Goal: Use online tool/utility: Utilize a website feature to perform a specific function

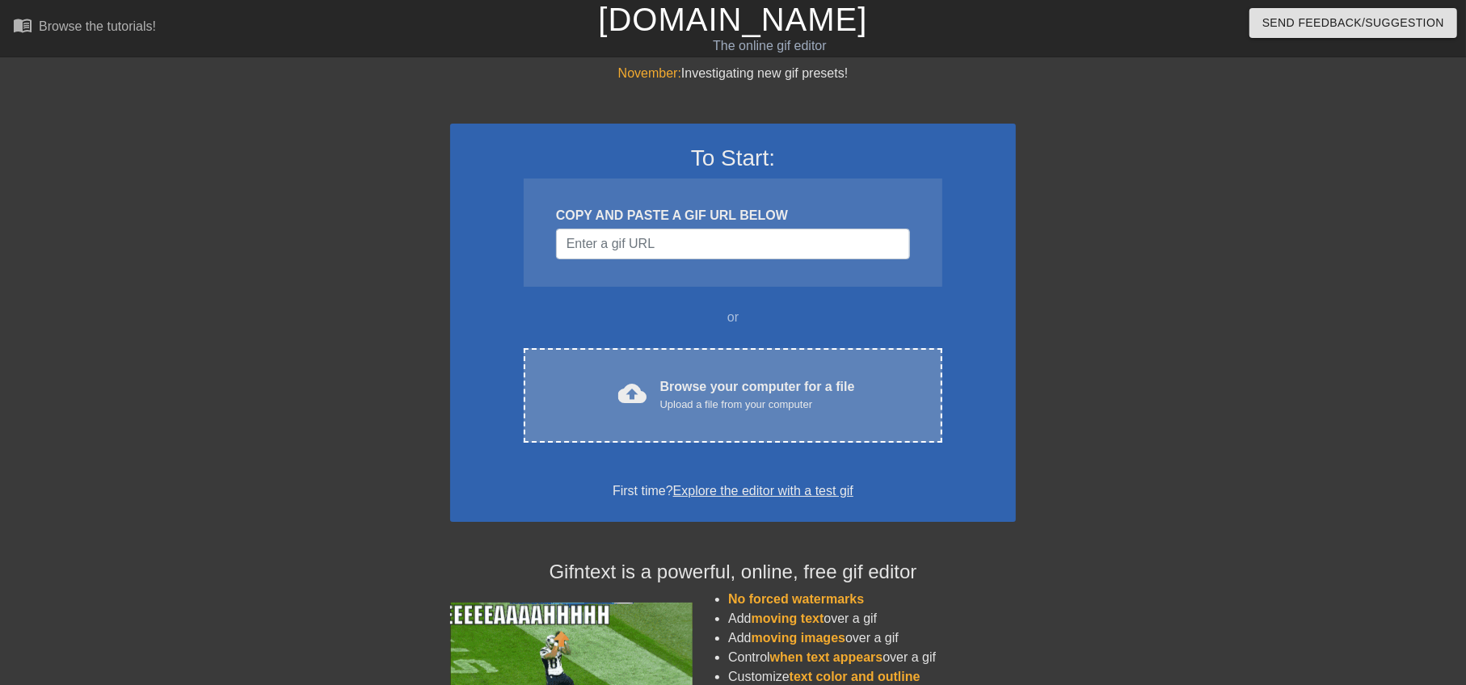
click at [653, 403] on div "cloud_upload Browse your computer for a file Upload a file from your computer" at bounding box center [733, 396] width 351 height 36
click at [704, 391] on div "Browse your computer for a file Upload a file from your computer" at bounding box center [757, 396] width 195 height 36
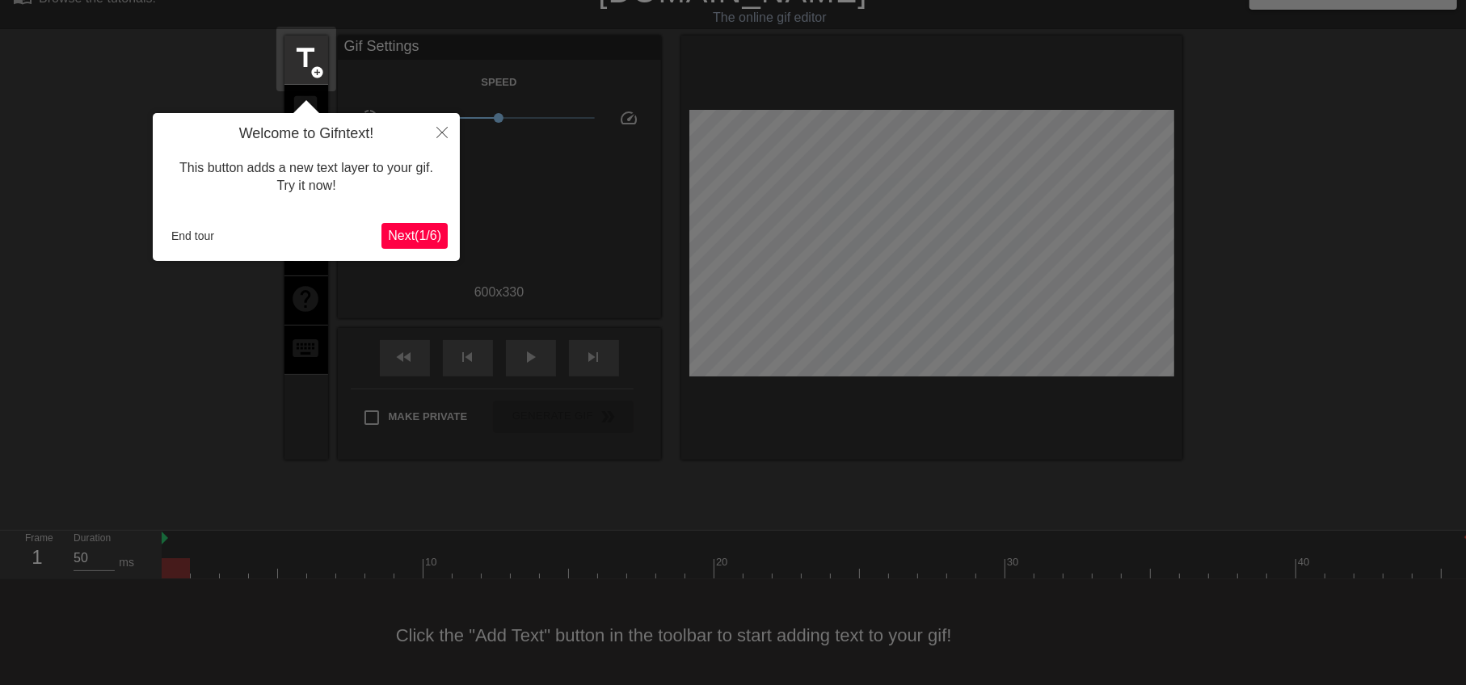
scroll to position [39, 0]
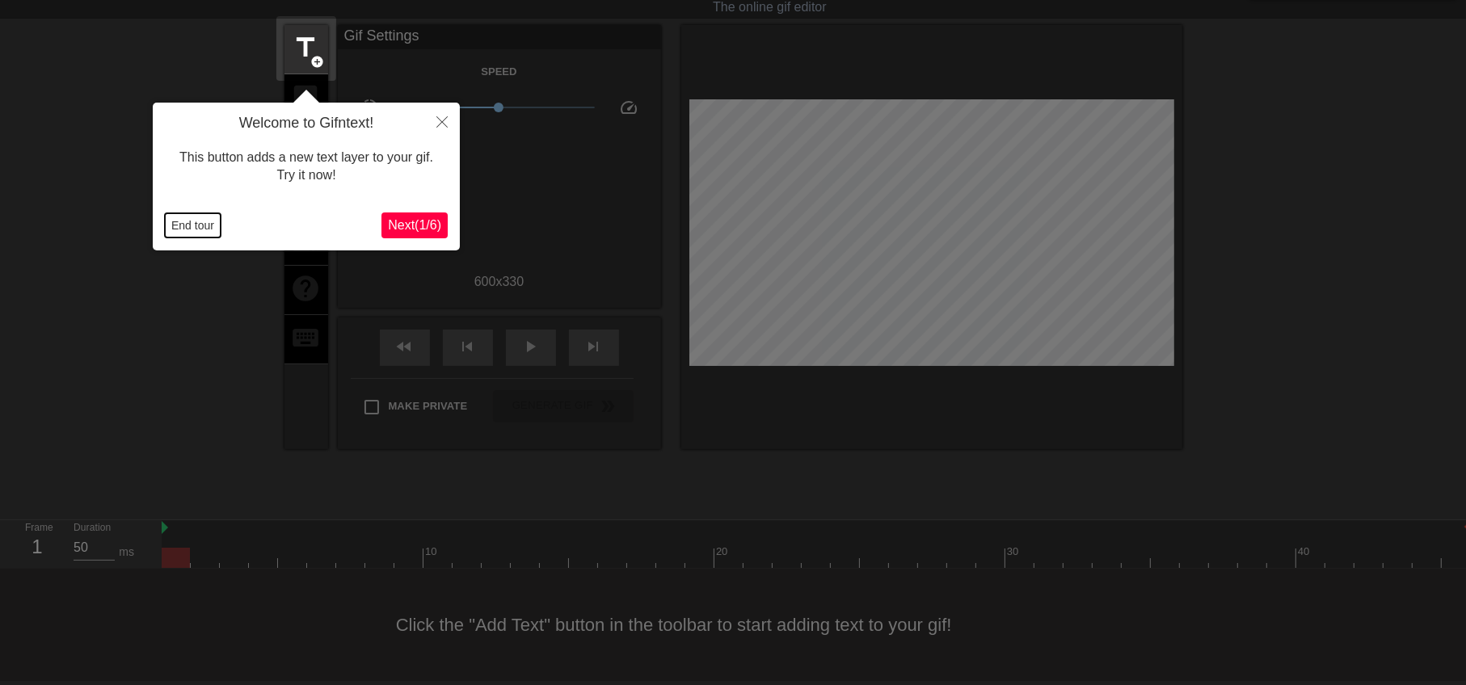
click at [193, 221] on button "End tour" at bounding box center [193, 225] width 56 height 24
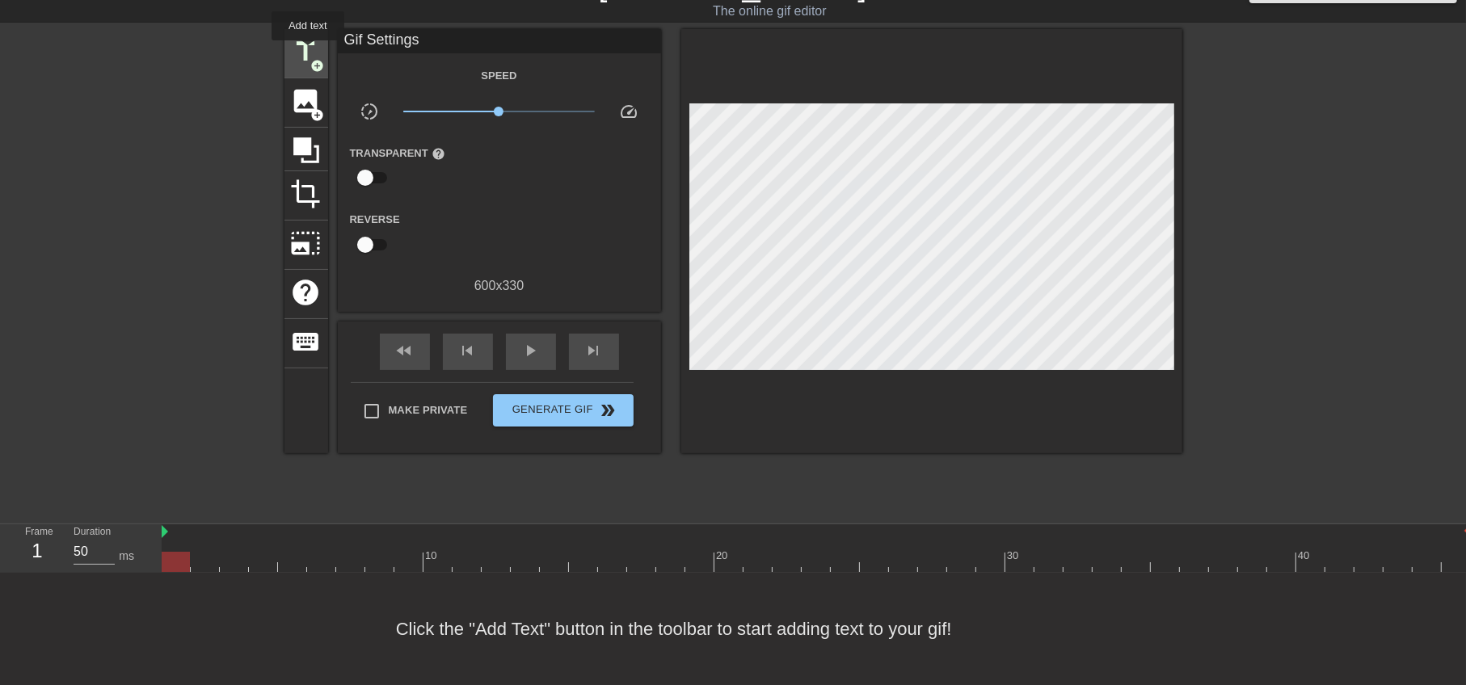
click at [308, 52] on span "title" at bounding box center [306, 51] width 31 height 31
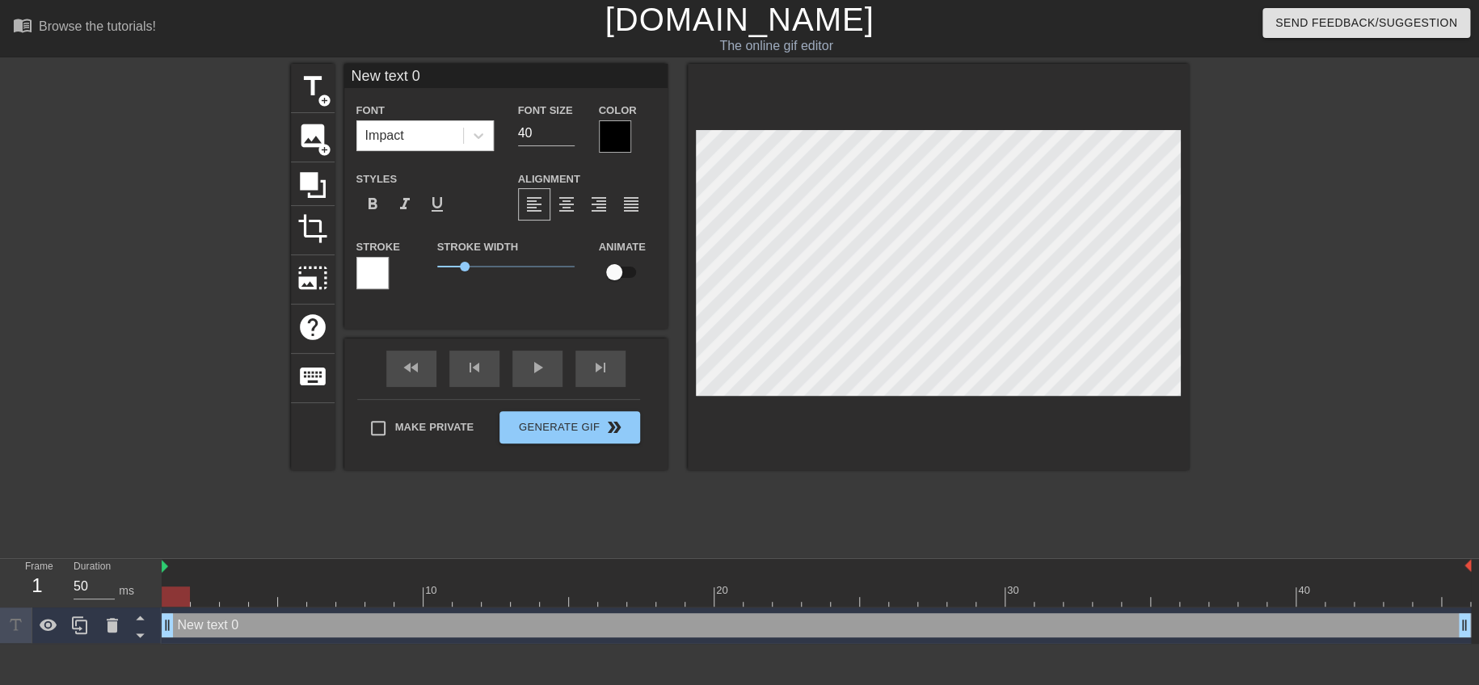
scroll to position [2, 3]
type input "text 0"
type textarea "text 0"
type input "text 0"
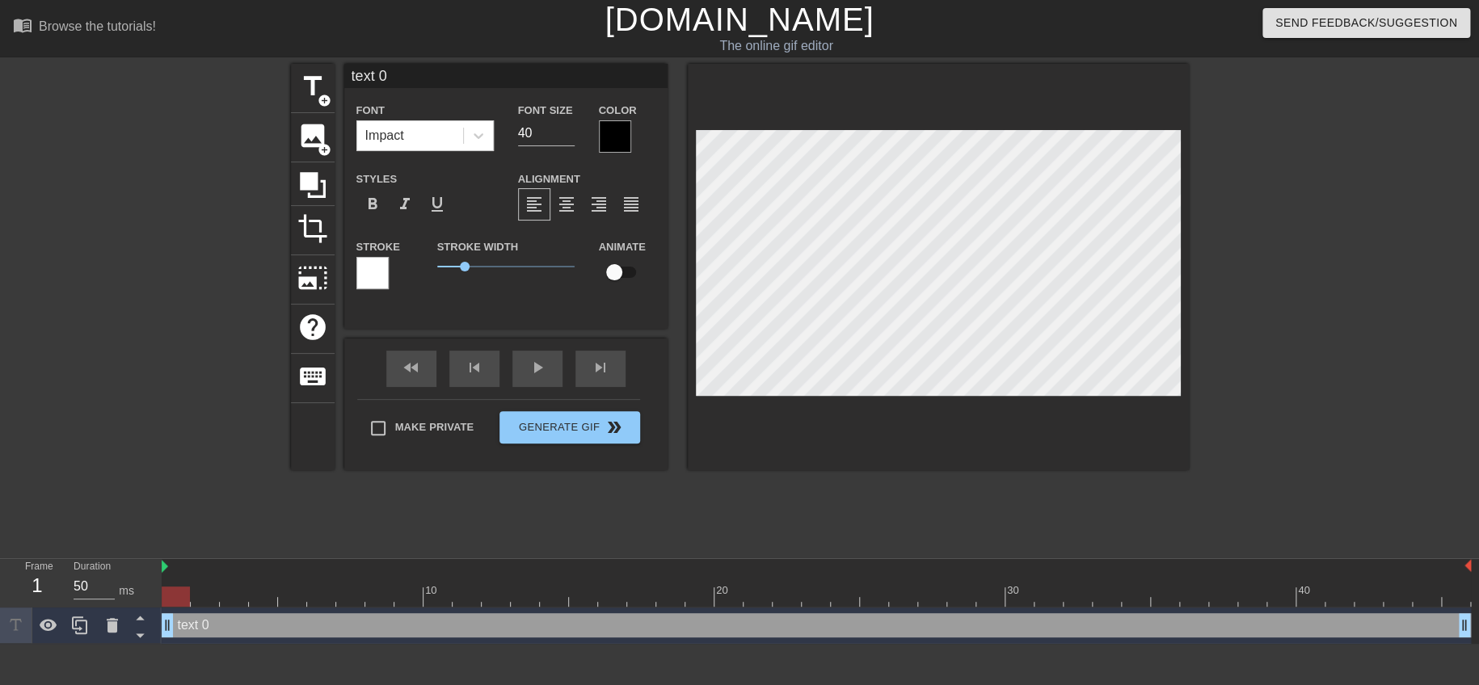
type textarea "ext 0"
type input "xt 0"
type textarea "t 0"
type input "0"
type textarea "0"
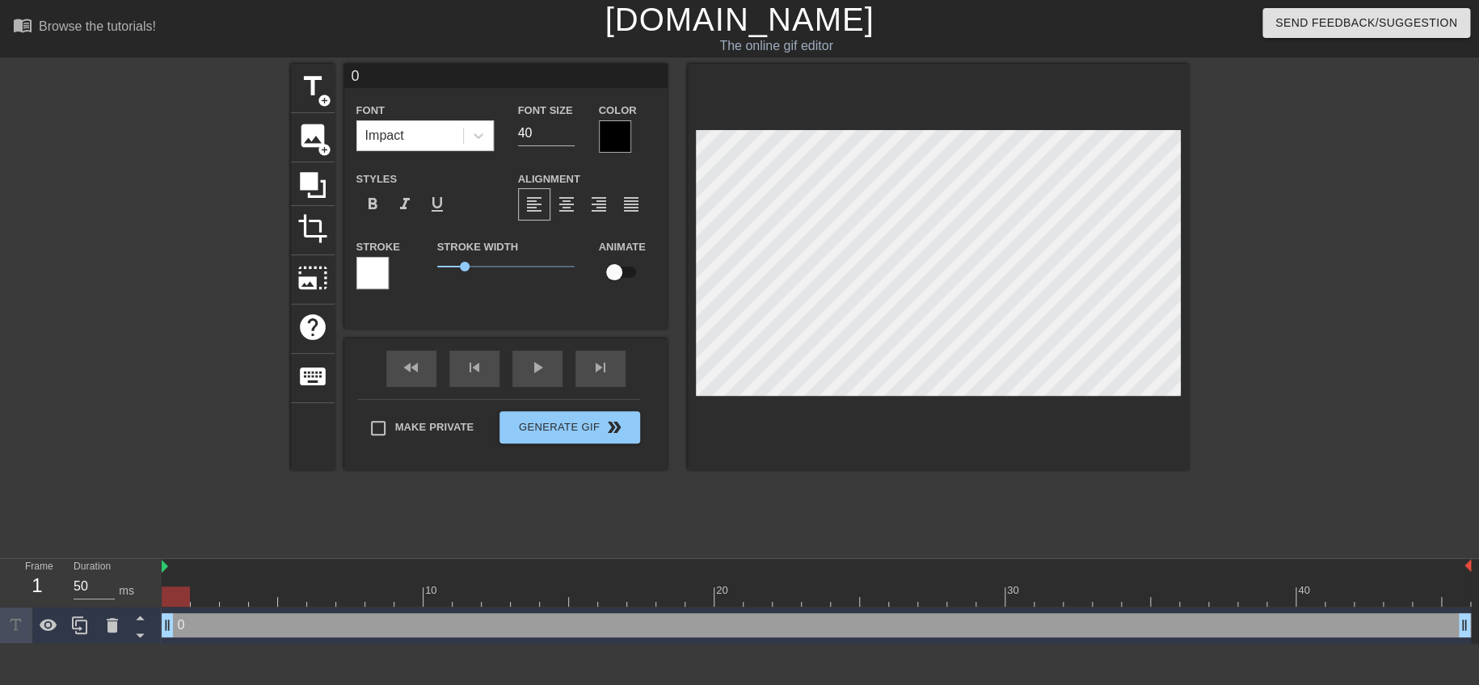
type input "0"
type textarea "0"
type input "5"
type textarea "5"
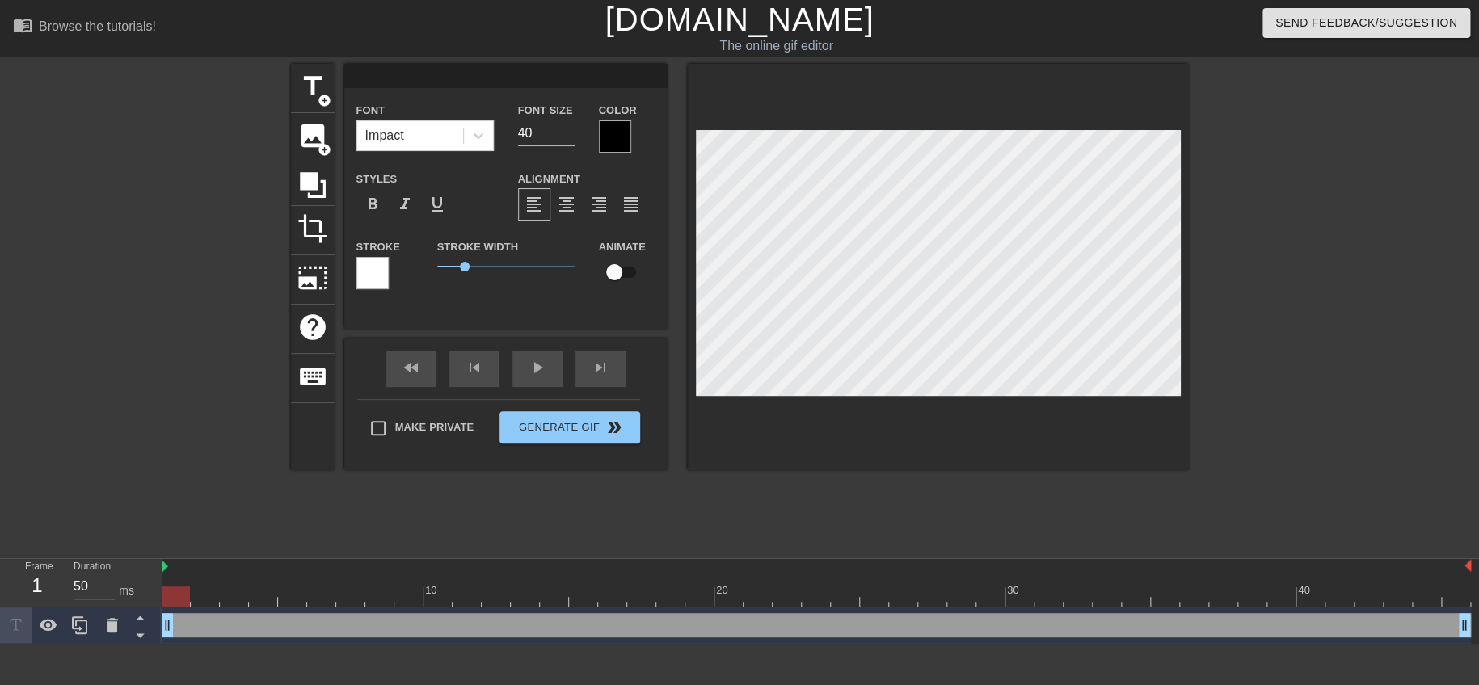
type input "9"
type textarea "9"
type input "93"
type textarea "93"
type input "939"
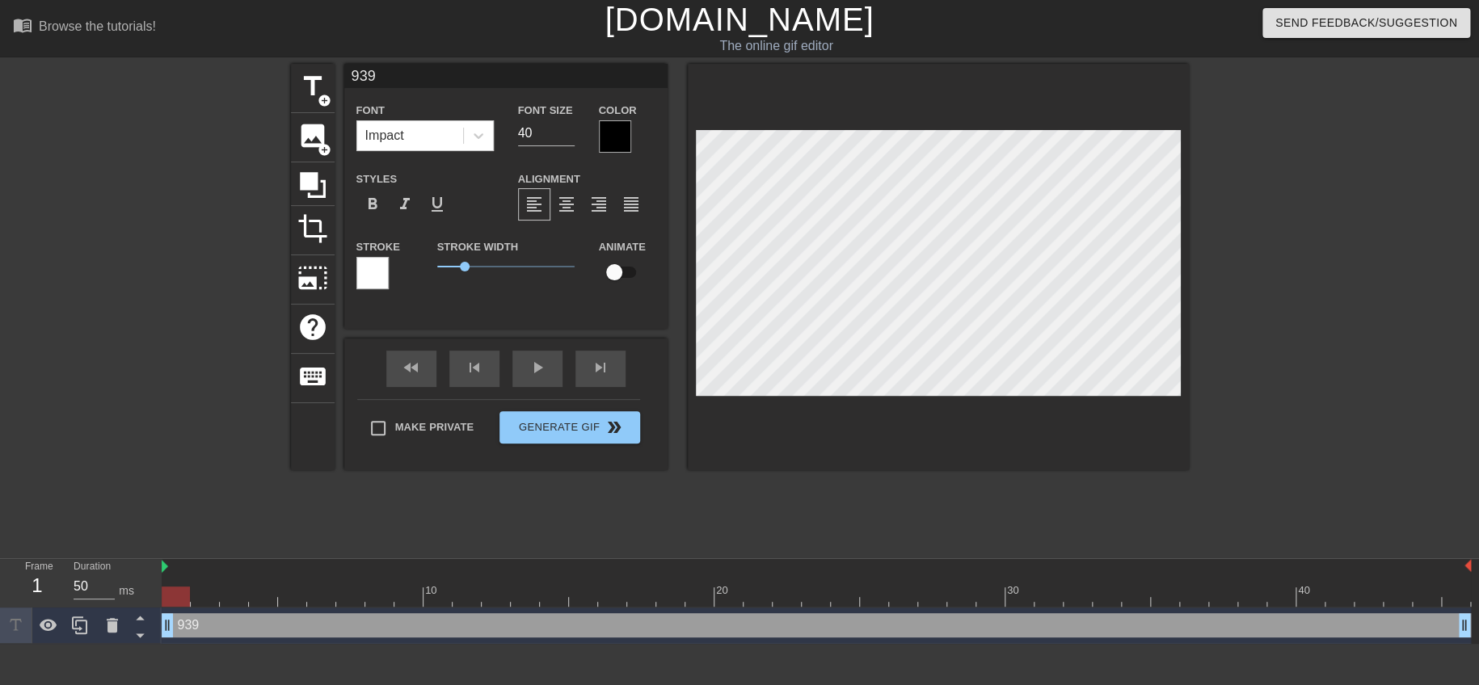
type textarea "939"
click at [619, 125] on div at bounding box center [615, 136] width 32 height 32
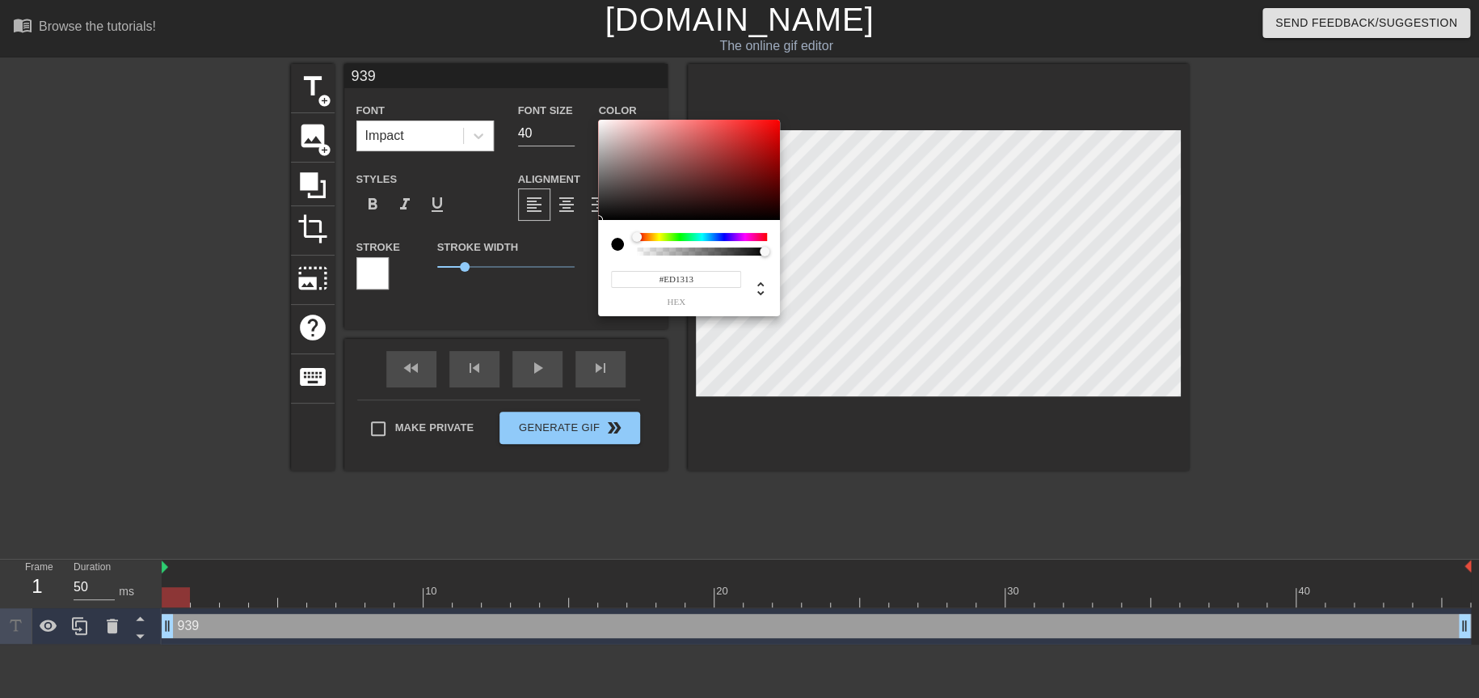
type input "#ED1212"
click at [766, 127] on div at bounding box center [689, 170] width 182 height 100
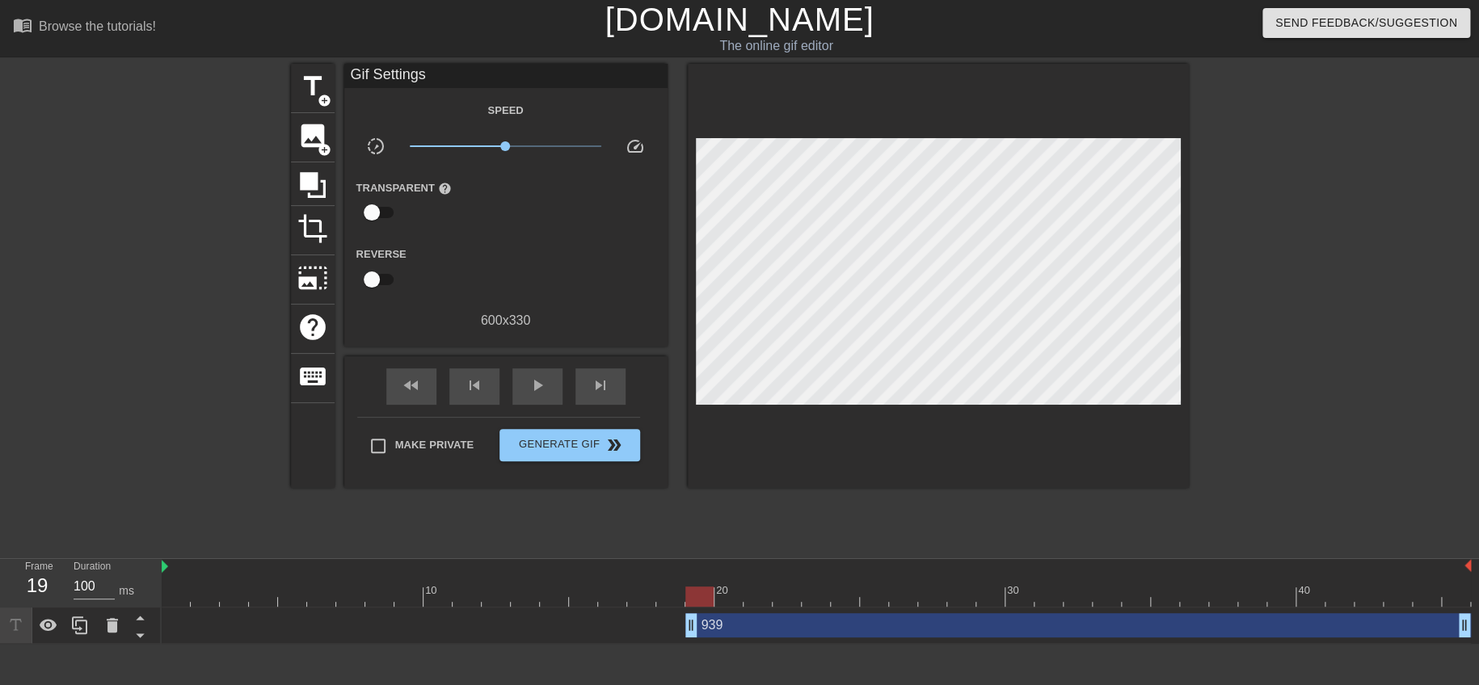
type input "50"
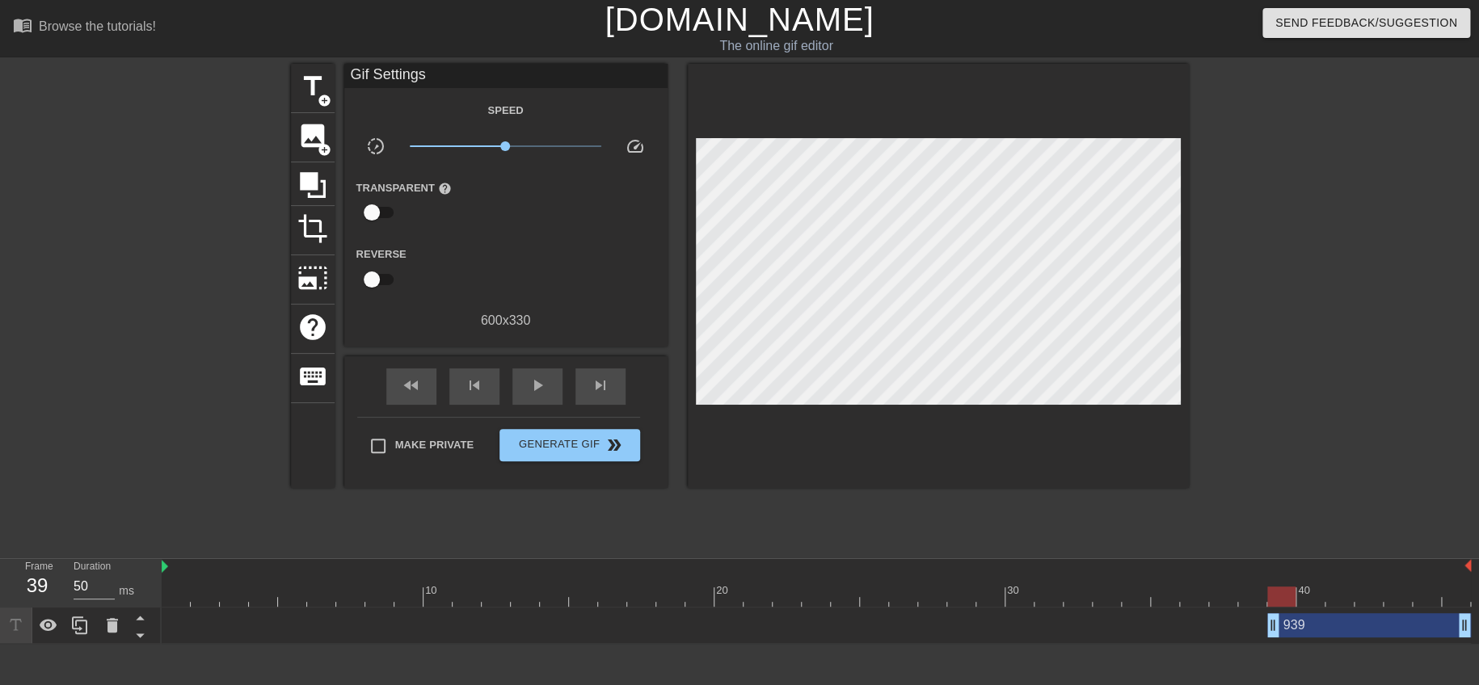
drag, startPoint x: 175, startPoint y: 629, endPoint x: 1263, endPoint y: 606, distance: 1089.1
click at [1295, 642] on div "939 drag_handle drag_handle" at bounding box center [817, 626] width 1310 height 36
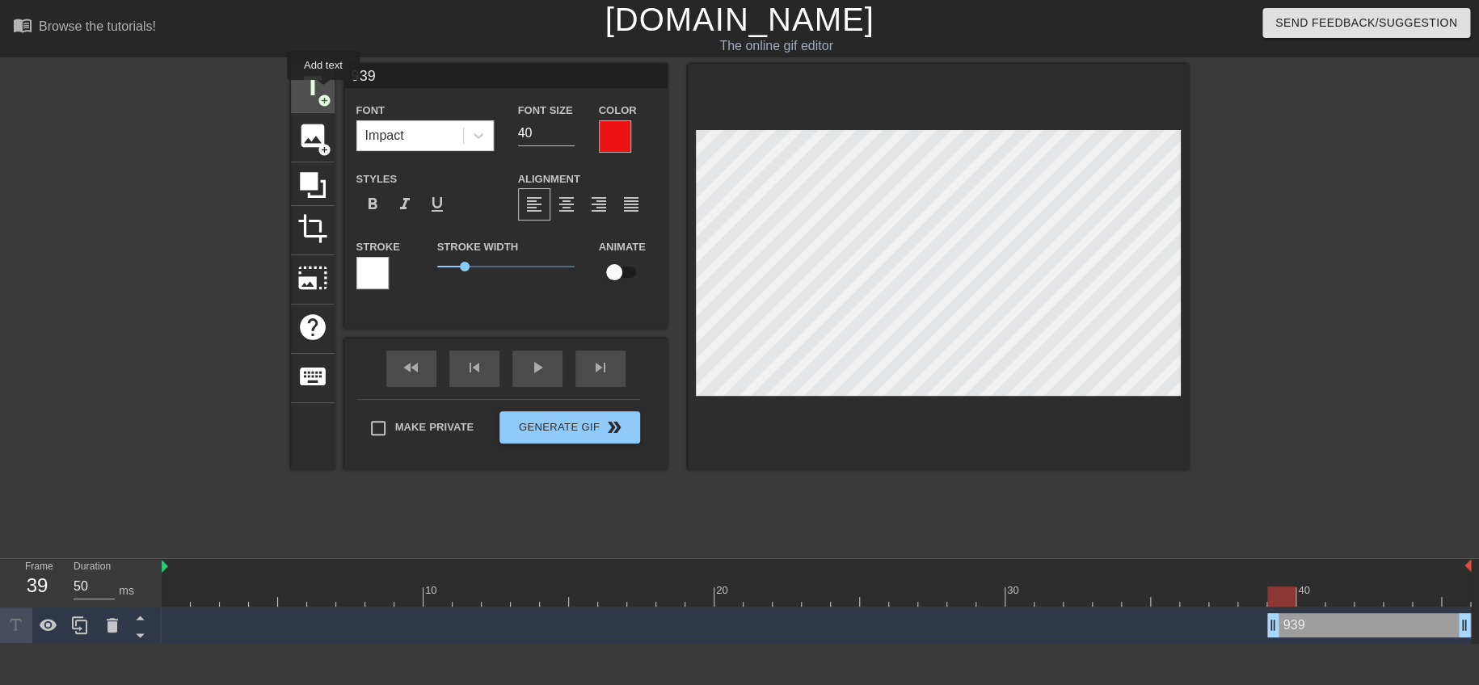
click at [323, 91] on span "title" at bounding box center [312, 86] width 31 height 31
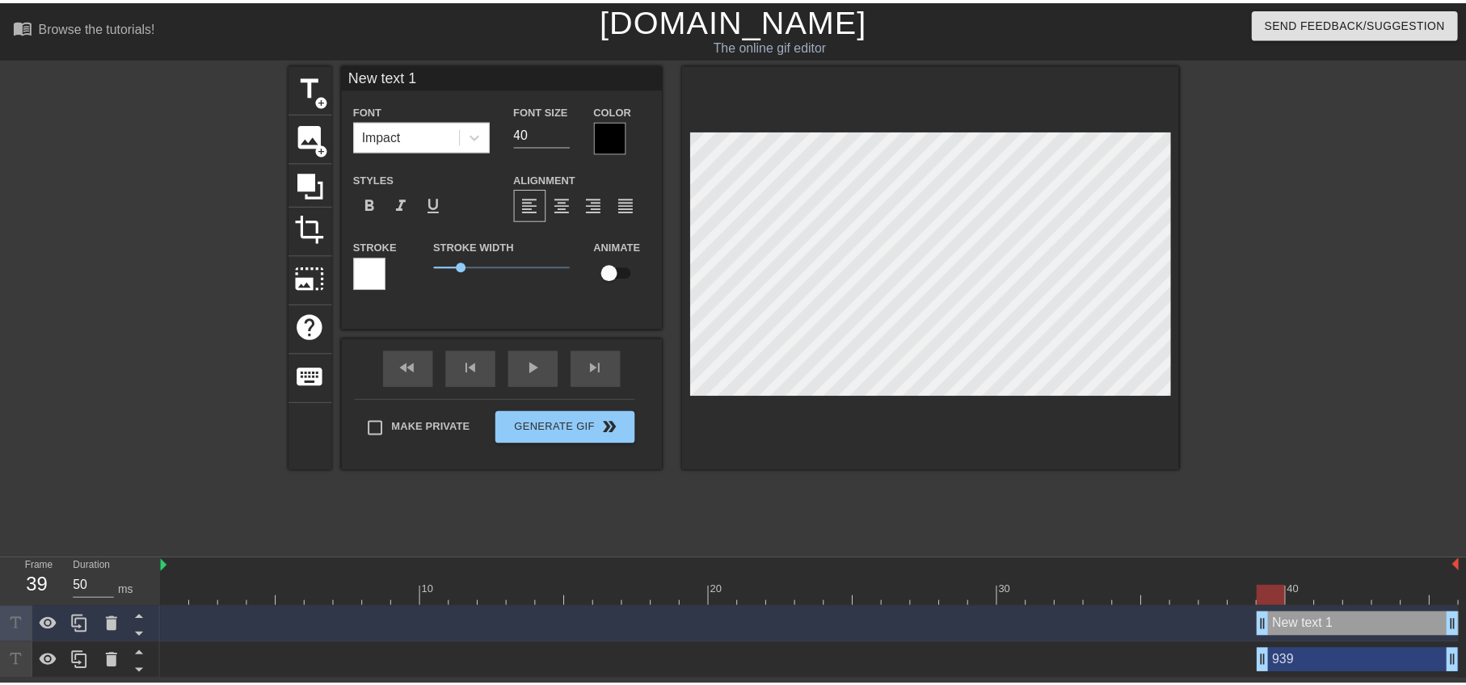
scroll to position [2, 2]
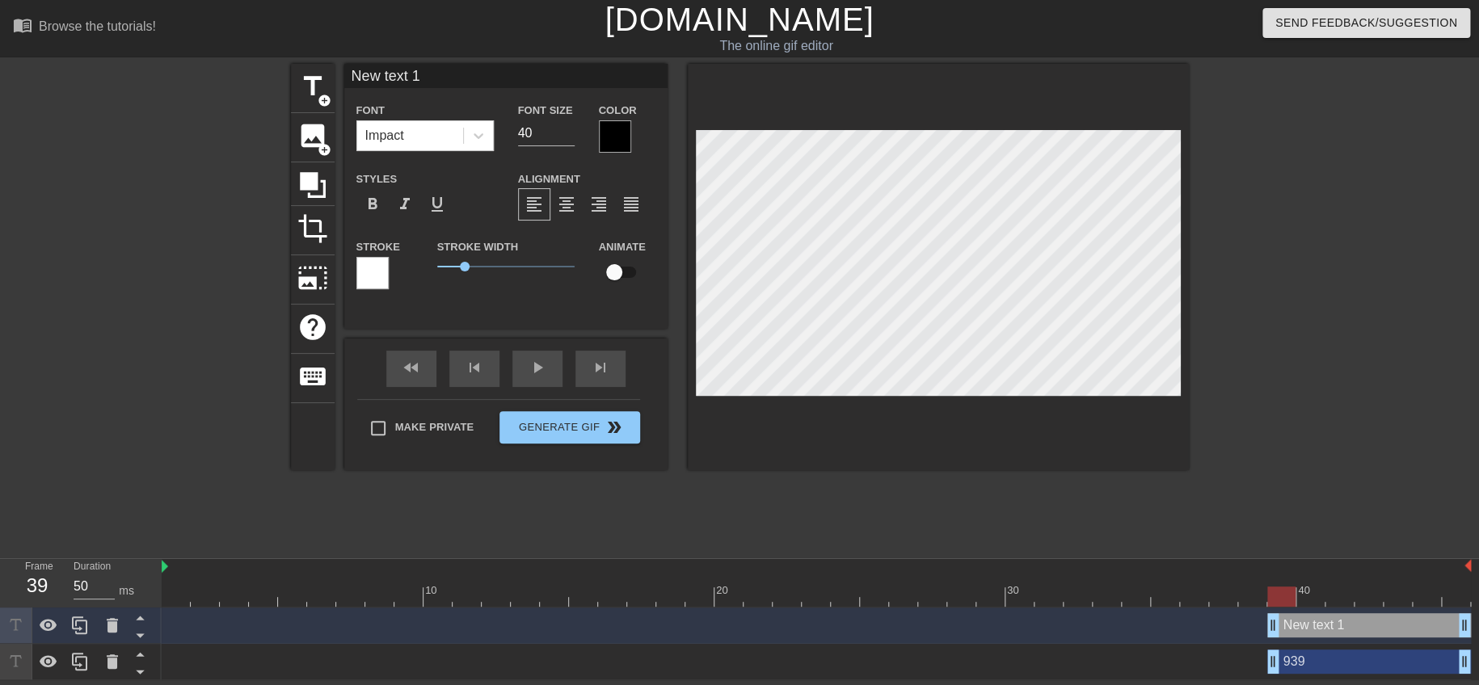
type input "939"
type textarea "939"
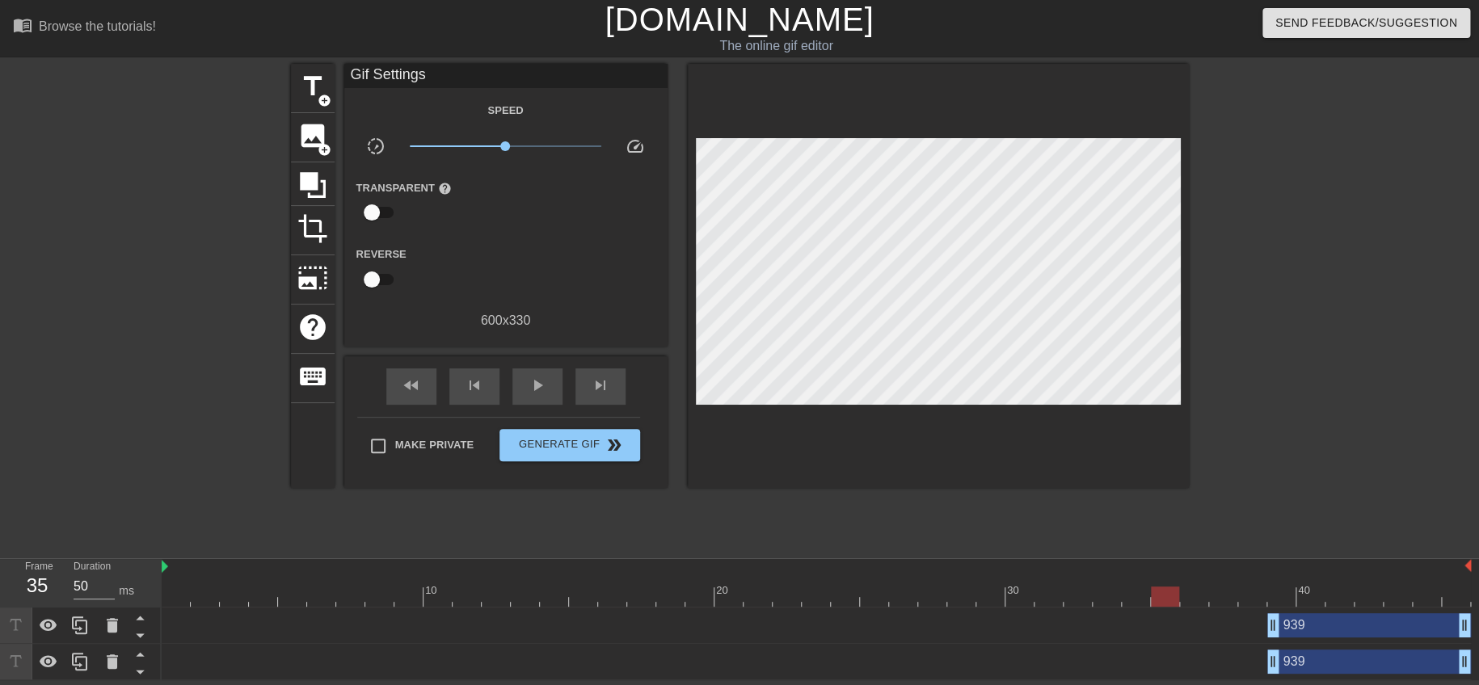
drag, startPoint x: 1282, startPoint y: 600, endPoint x: 1151, endPoint y: 597, distance: 131.0
click at [1151, 597] on div at bounding box center [1165, 597] width 28 height 20
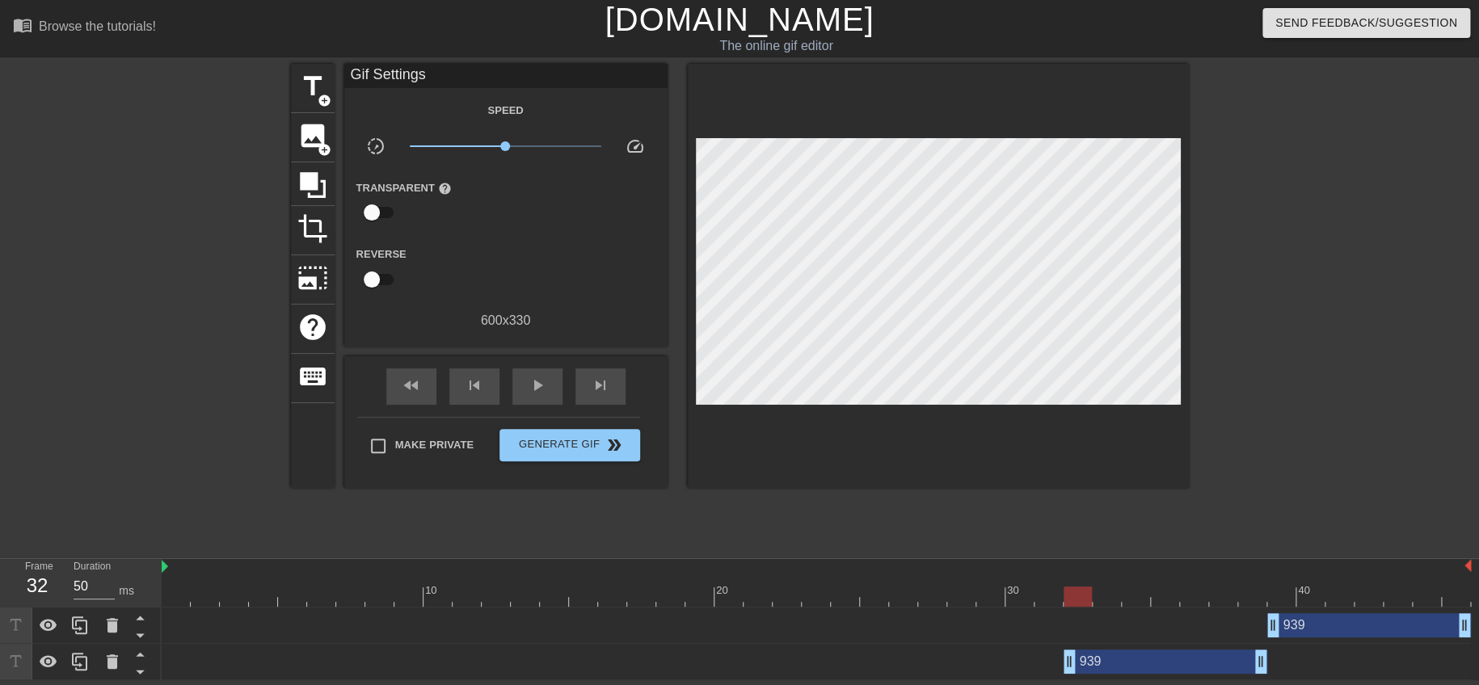
drag, startPoint x: 1311, startPoint y: 659, endPoint x: 1097, endPoint y: 664, distance: 214.3
click at [1097, 664] on div "939 drag_handle drag_handle" at bounding box center [1166, 662] width 204 height 24
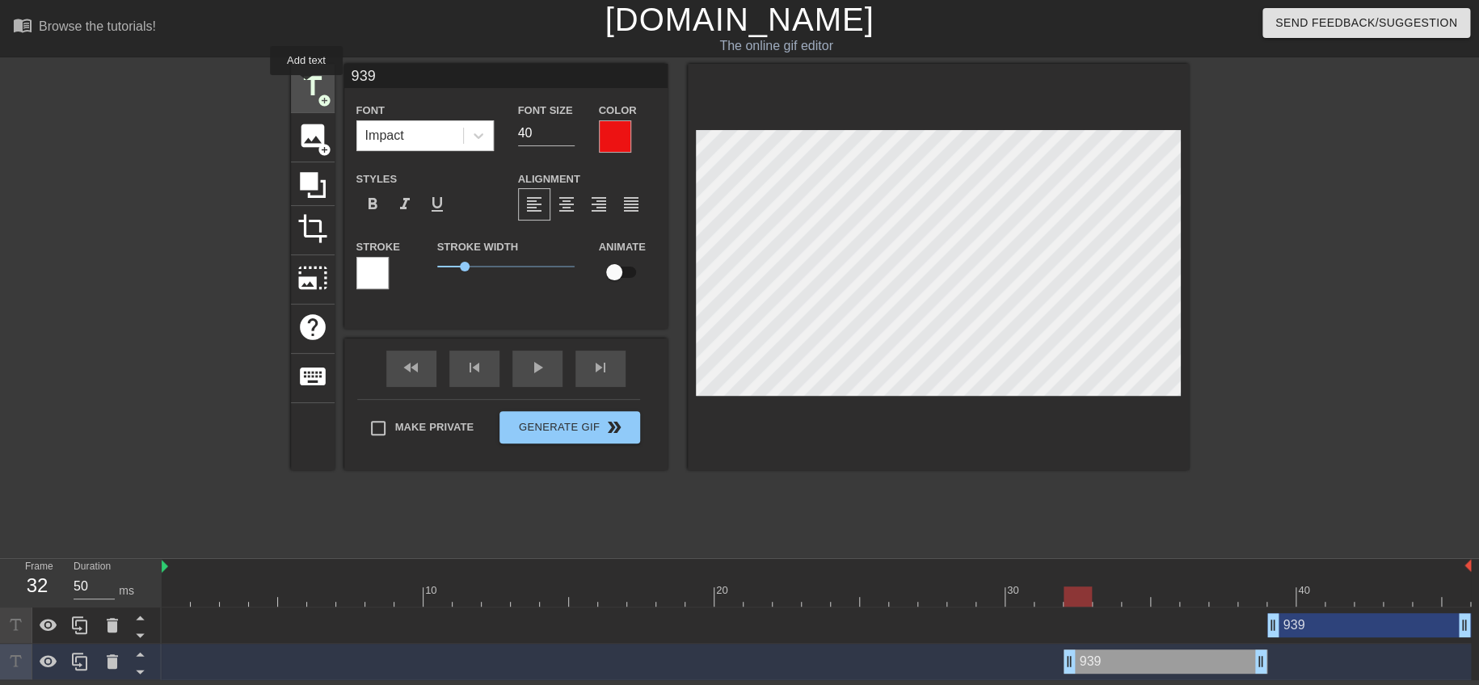
click at [306, 85] on span "title" at bounding box center [312, 86] width 31 height 31
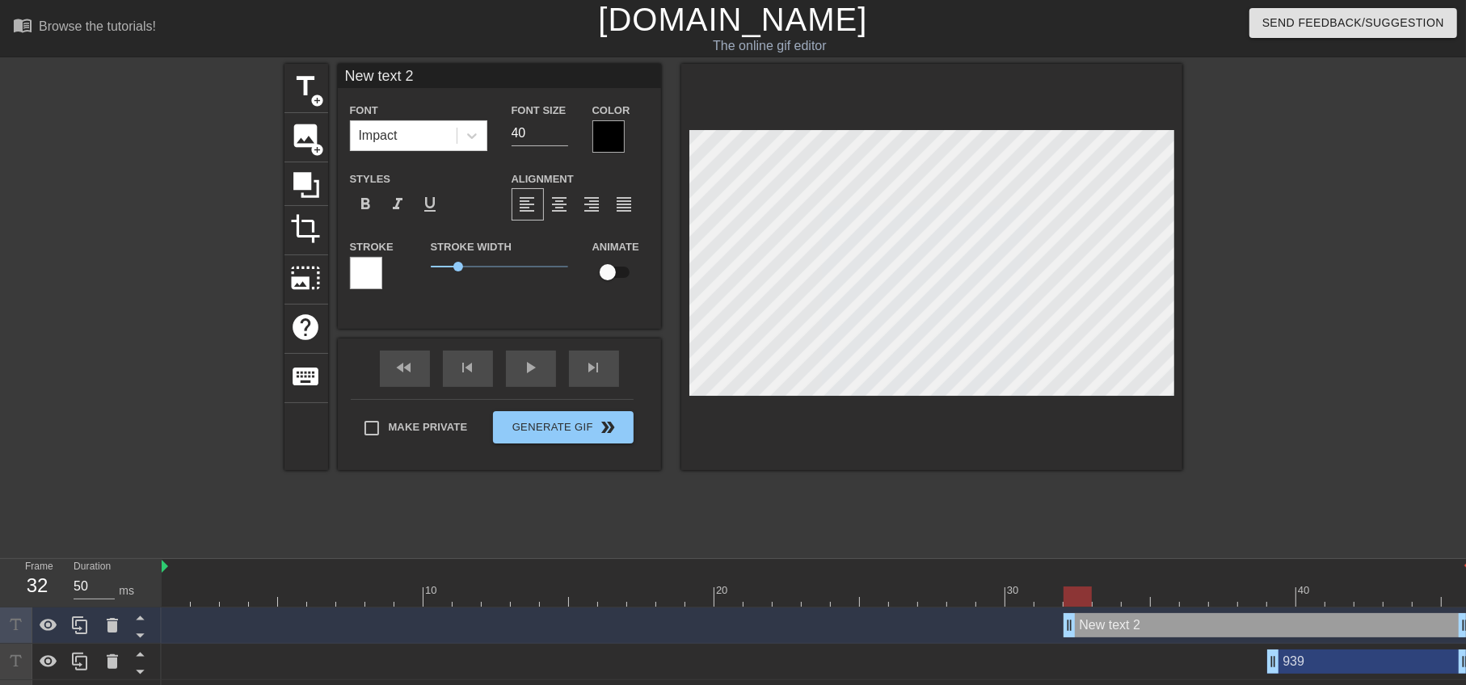
paste textarea "939"
type input "939"
type textarea "939"
drag, startPoint x: 1078, startPoint y: 597, endPoint x: 933, endPoint y: 601, distance: 145.5
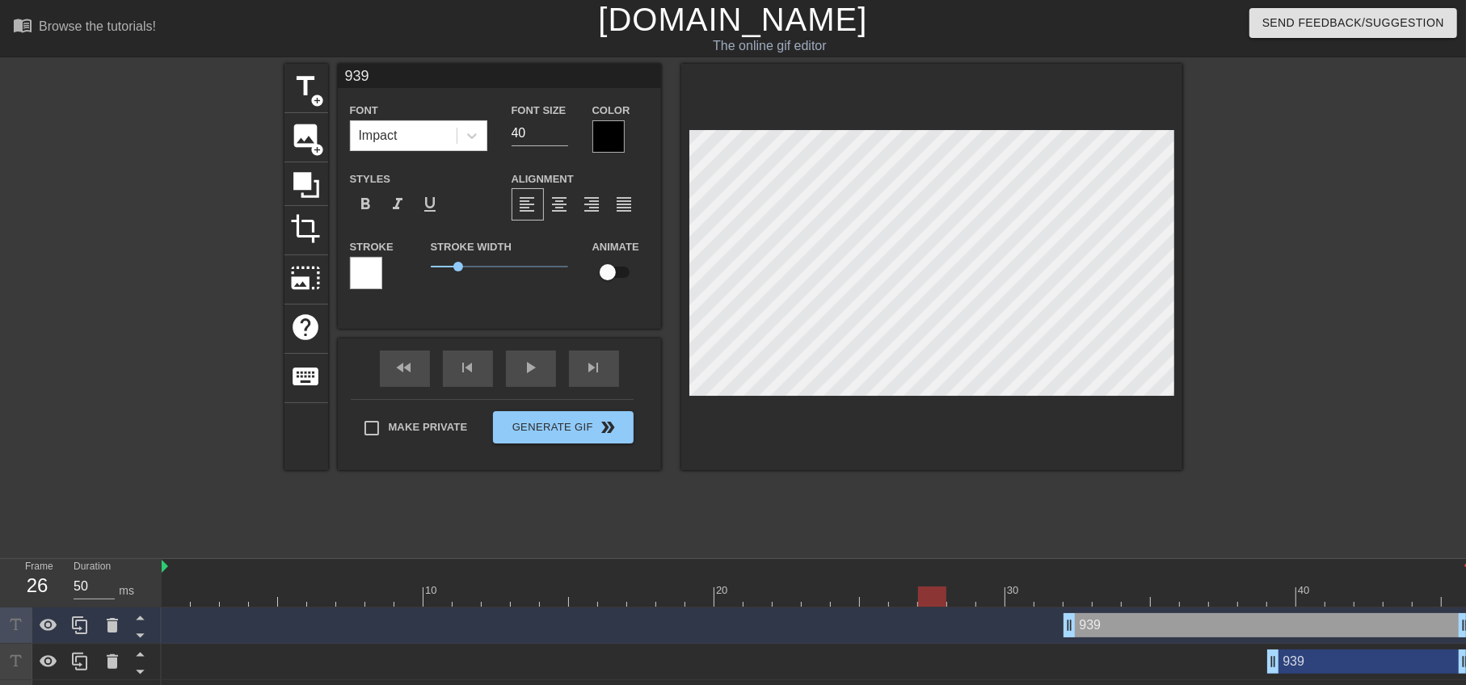
click at [933, 601] on div at bounding box center [932, 597] width 28 height 20
type input "50"
drag, startPoint x: 1279, startPoint y: 632, endPoint x: 1471, endPoint y: 645, distance: 192.8
click at [1466, 631] on html "menu_book Browse the tutorials! Gifntext.com The online gif editor Send Feedbac…" at bounding box center [733, 358] width 1466 height 717
drag, startPoint x: 1068, startPoint y: 630, endPoint x: 999, endPoint y: 638, distance: 69.2
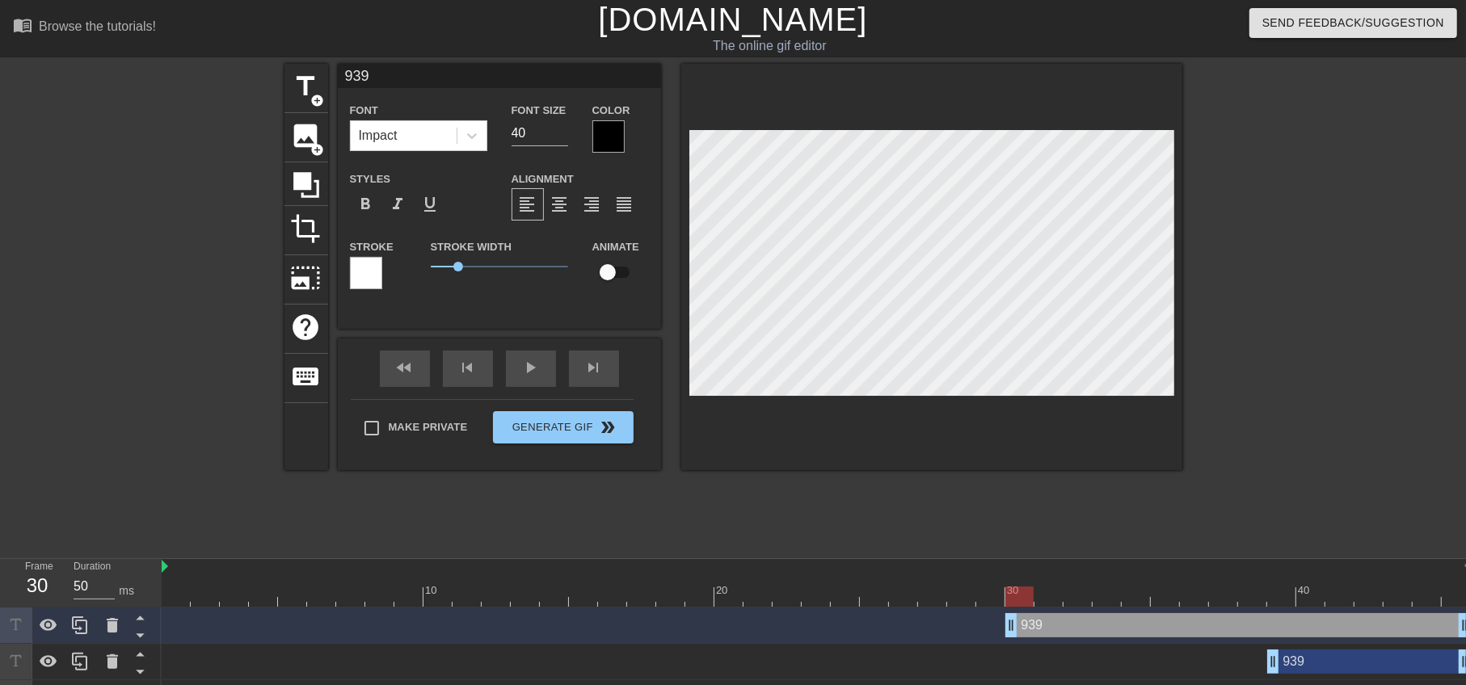
click at [999, 638] on div "939 drag_handle drag_handle" at bounding box center [817, 626] width 1310 height 36
drag, startPoint x: 1460, startPoint y: 631, endPoint x: 1252, endPoint y: 635, distance: 207.8
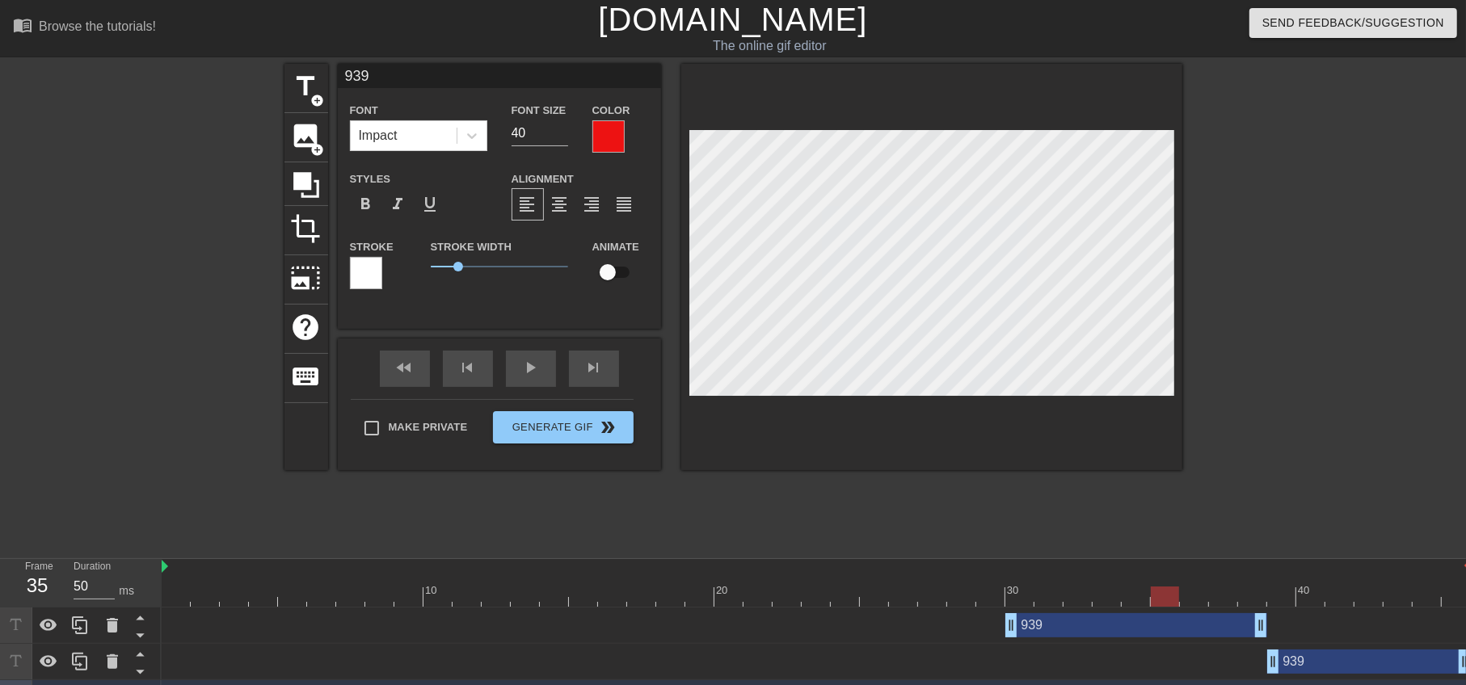
drag, startPoint x: 1236, startPoint y: 587, endPoint x: 1176, endPoint y: 605, distance: 62.4
click at [1177, 605] on div at bounding box center [1165, 597] width 28 height 20
type input "93"
type textarea "93"
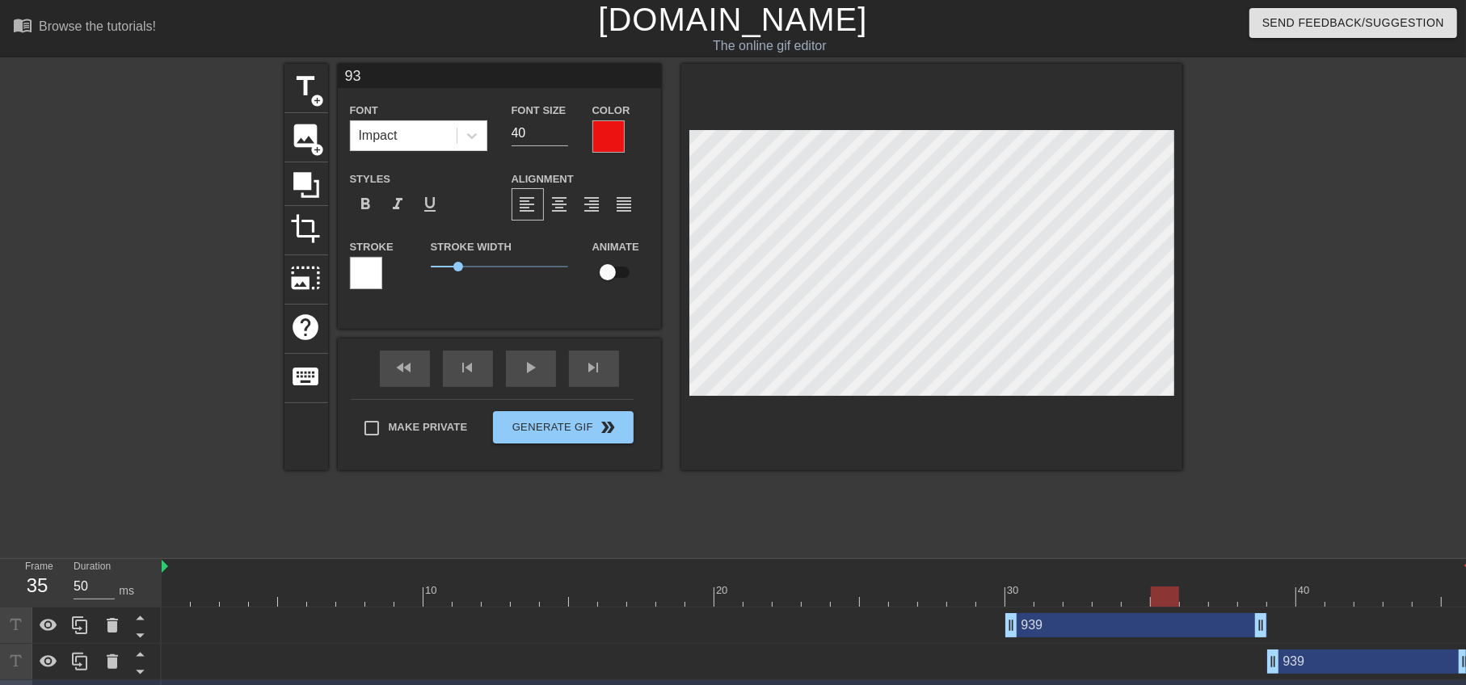
type input "9"
type textarea "9"
click at [1285, 444] on div at bounding box center [1323, 306] width 243 height 485
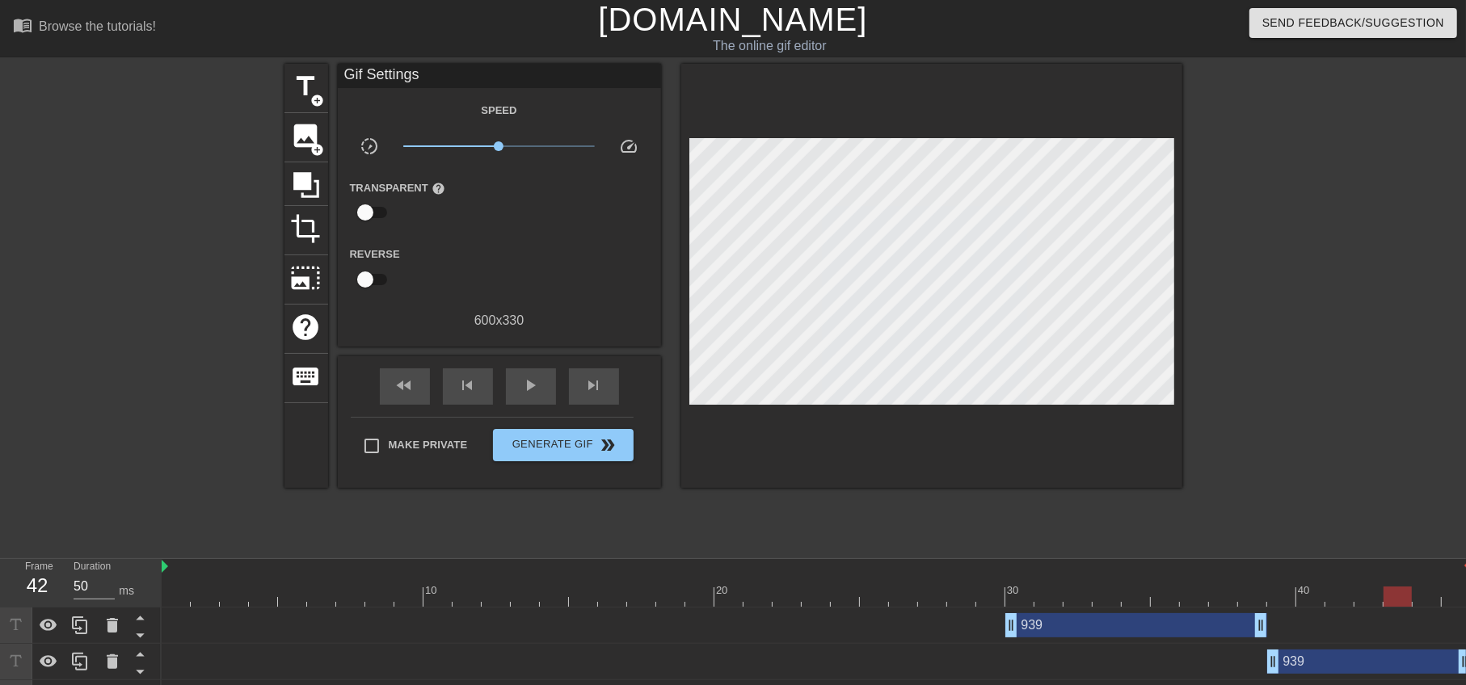
drag, startPoint x: 1167, startPoint y: 594, endPoint x: 1368, endPoint y: 617, distance: 201.7
click at [1368, 617] on div "10 20 30 40 939 drag_handle drag_handle 939 drag_handle drag_handle drag_handle…" at bounding box center [814, 638] width 1305 height 158
click at [1338, 660] on div "939 drag_handle drag_handle" at bounding box center [1370, 662] width 204 height 24
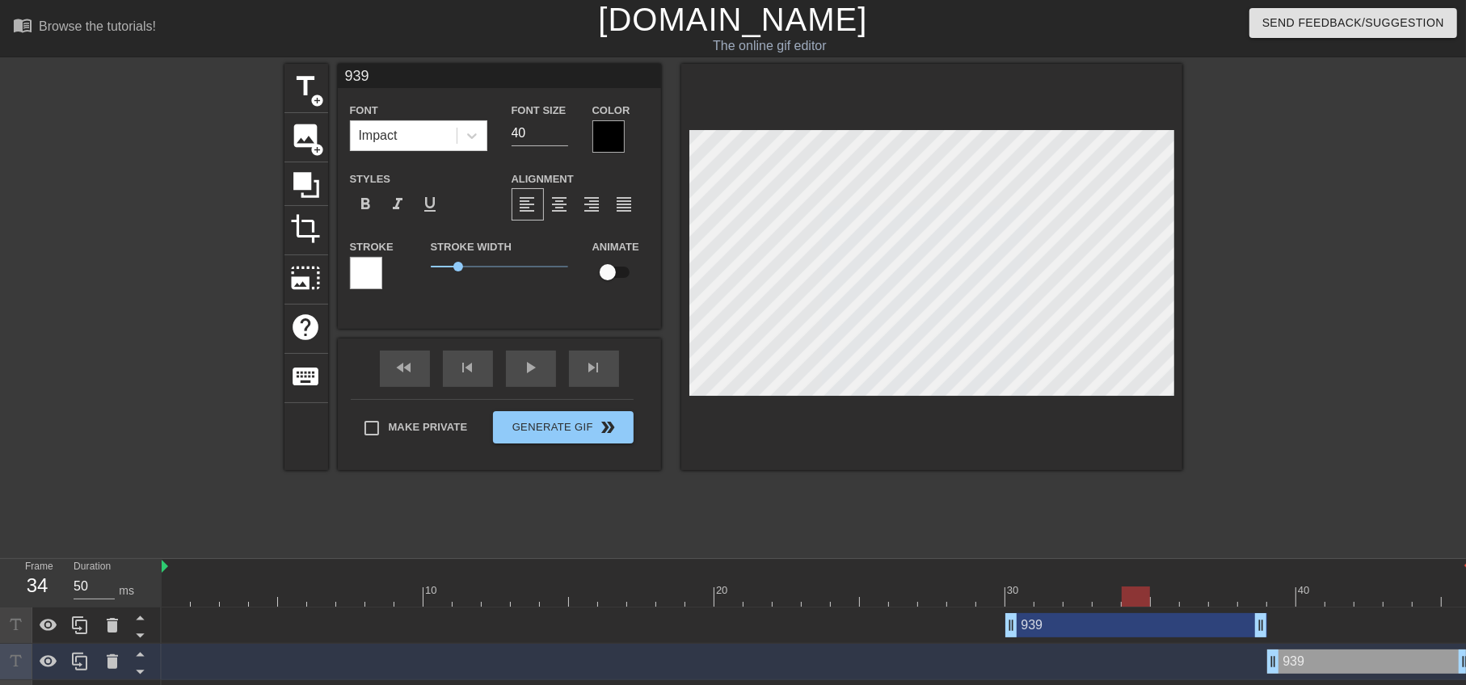
drag, startPoint x: 1375, startPoint y: 593, endPoint x: 1141, endPoint y: 590, distance: 234.4
click at [1141, 590] on div at bounding box center [1136, 597] width 28 height 20
click at [313, 77] on span "title" at bounding box center [306, 86] width 31 height 31
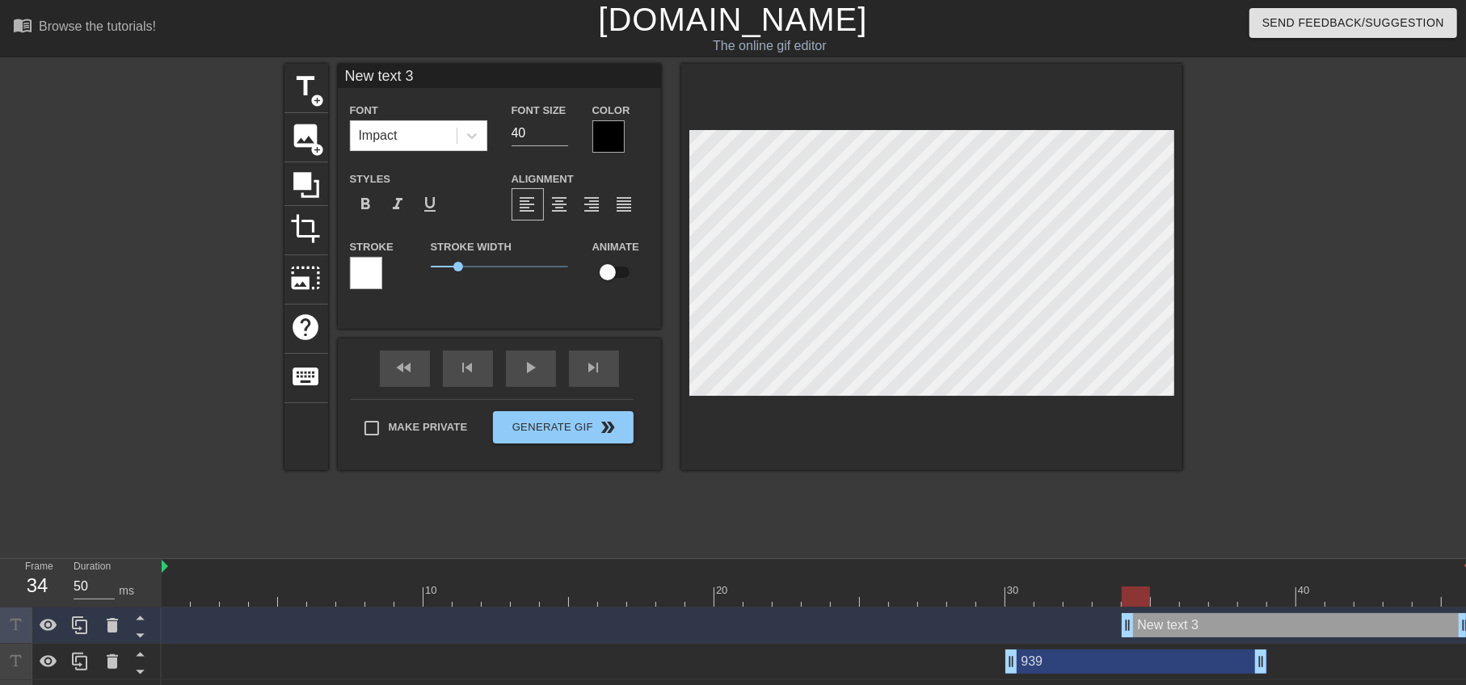
scroll to position [70, 0]
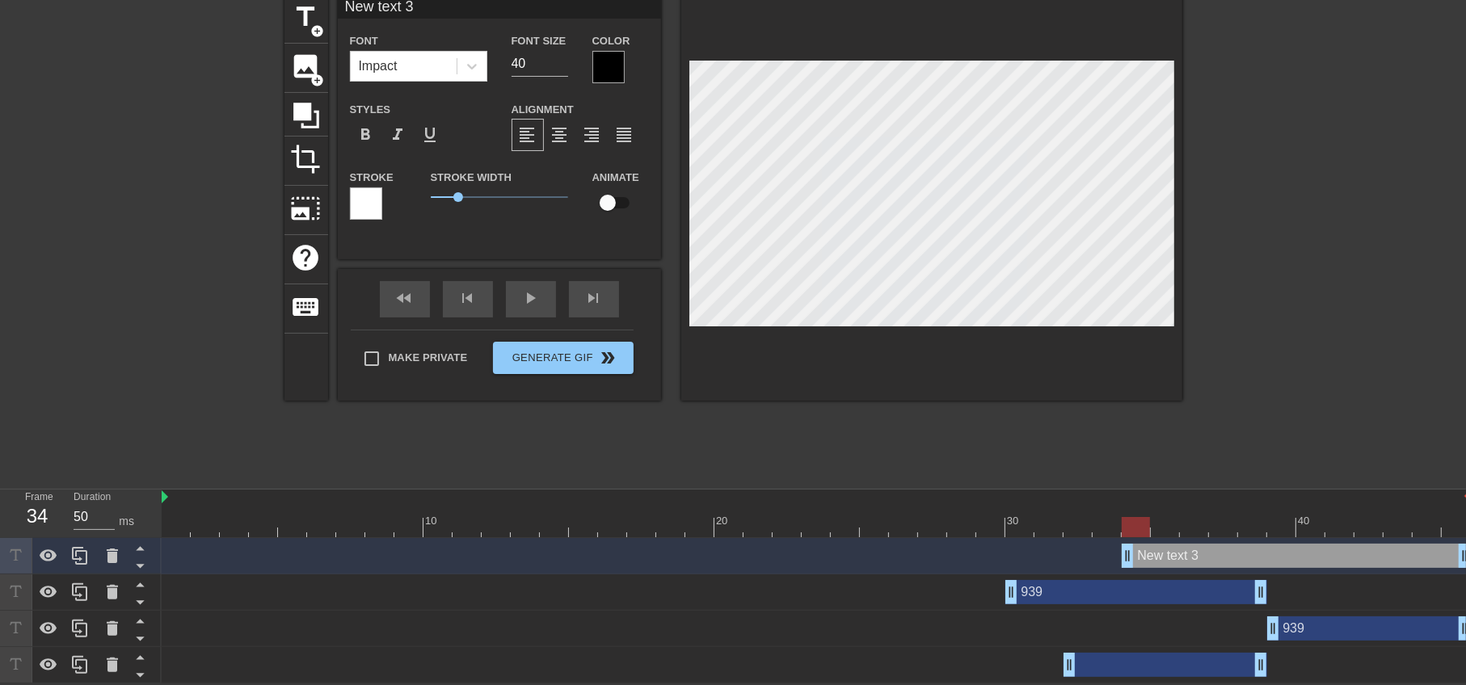
type input "New 3"
type textarea "New 3"
paste textarea "939"
type input "939"
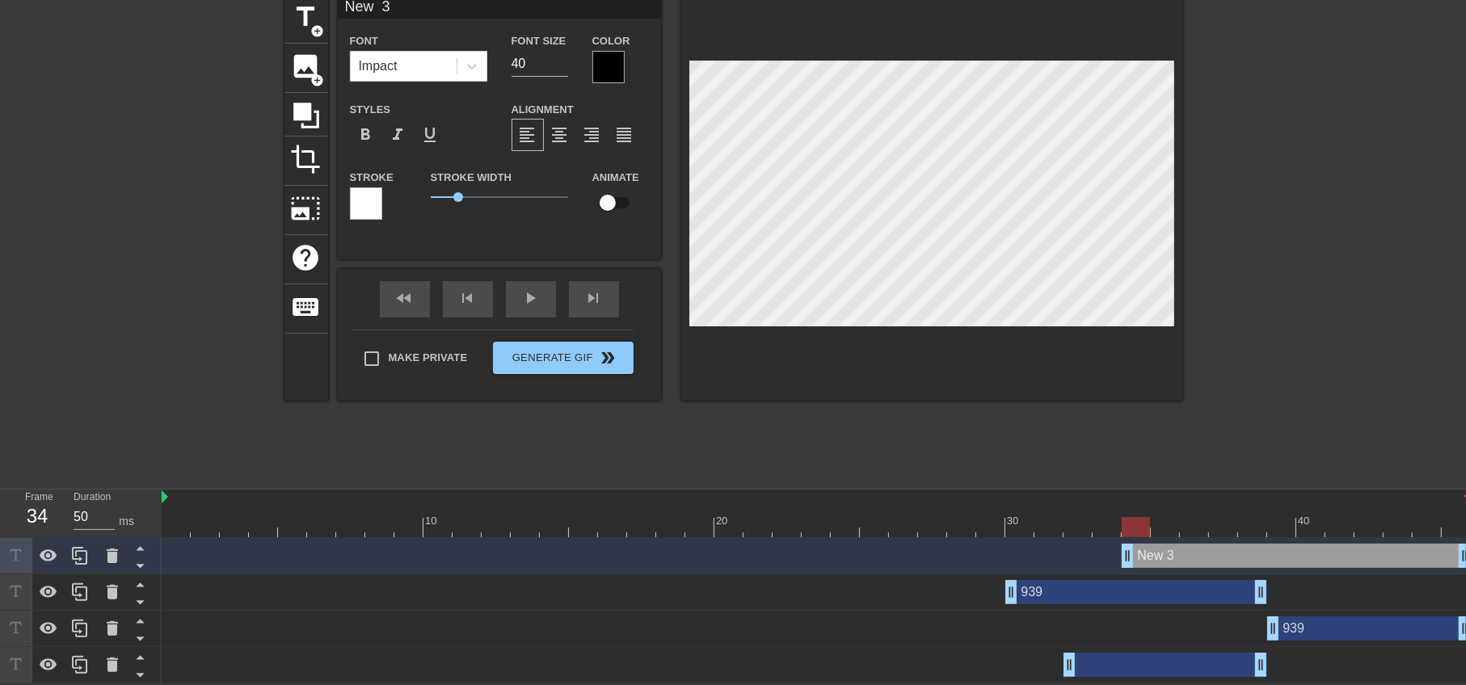
type textarea "939"
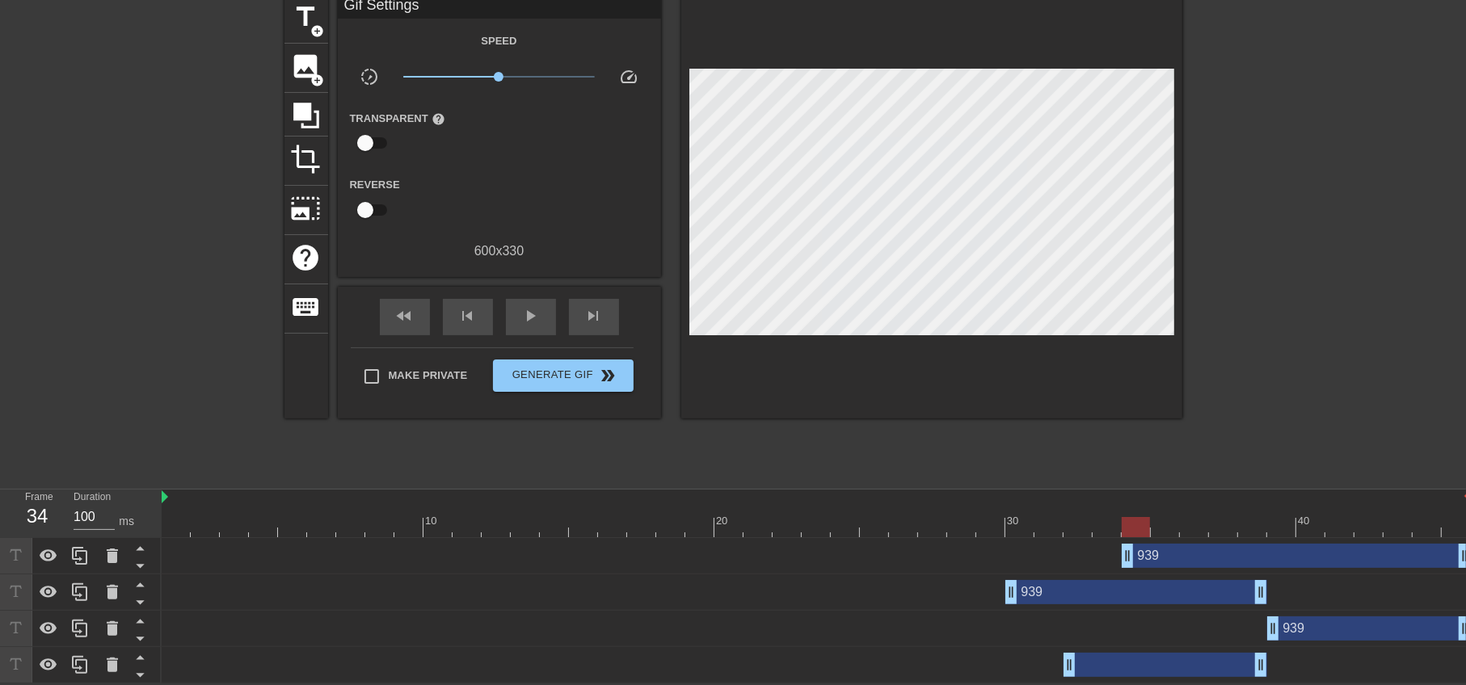
type input "50"
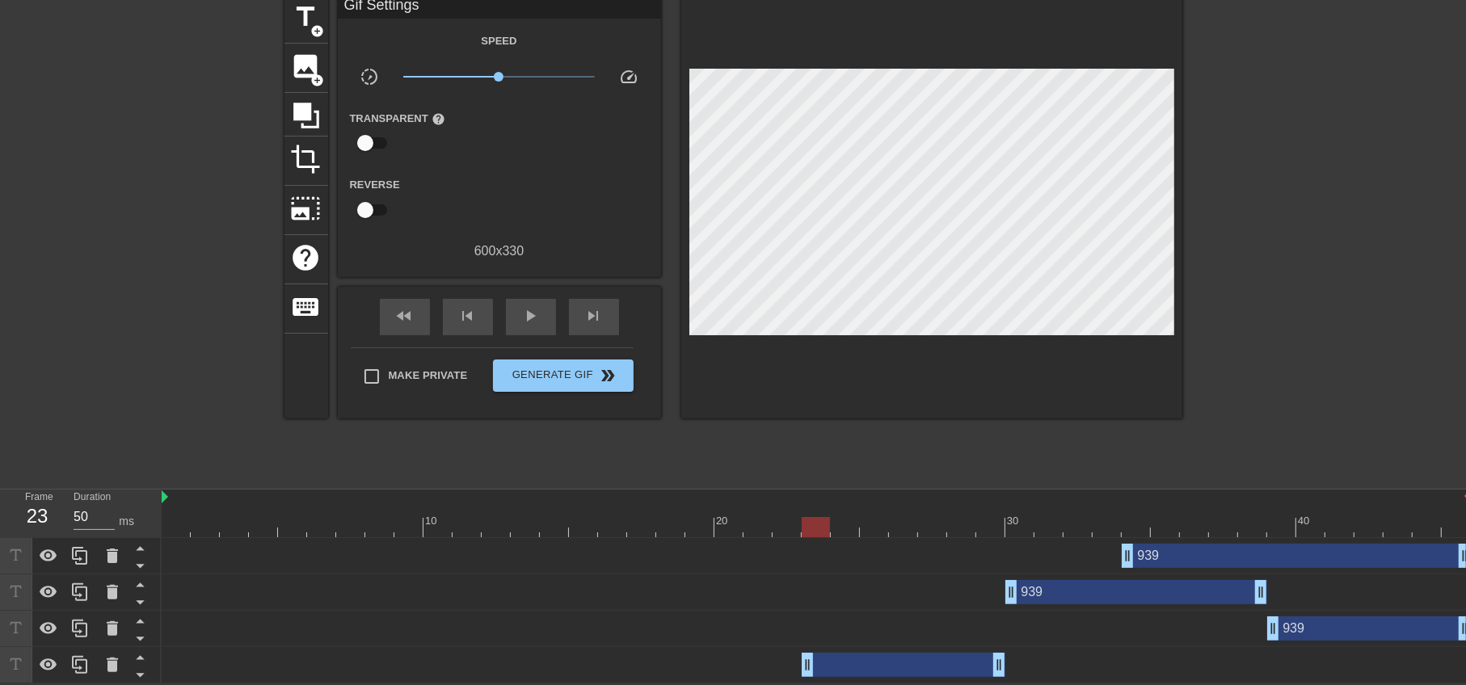
drag, startPoint x: 1213, startPoint y: 665, endPoint x: 941, endPoint y: 660, distance: 271.7
click at [941, 660] on div "drag_handle drag_handle" at bounding box center [904, 665] width 204 height 24
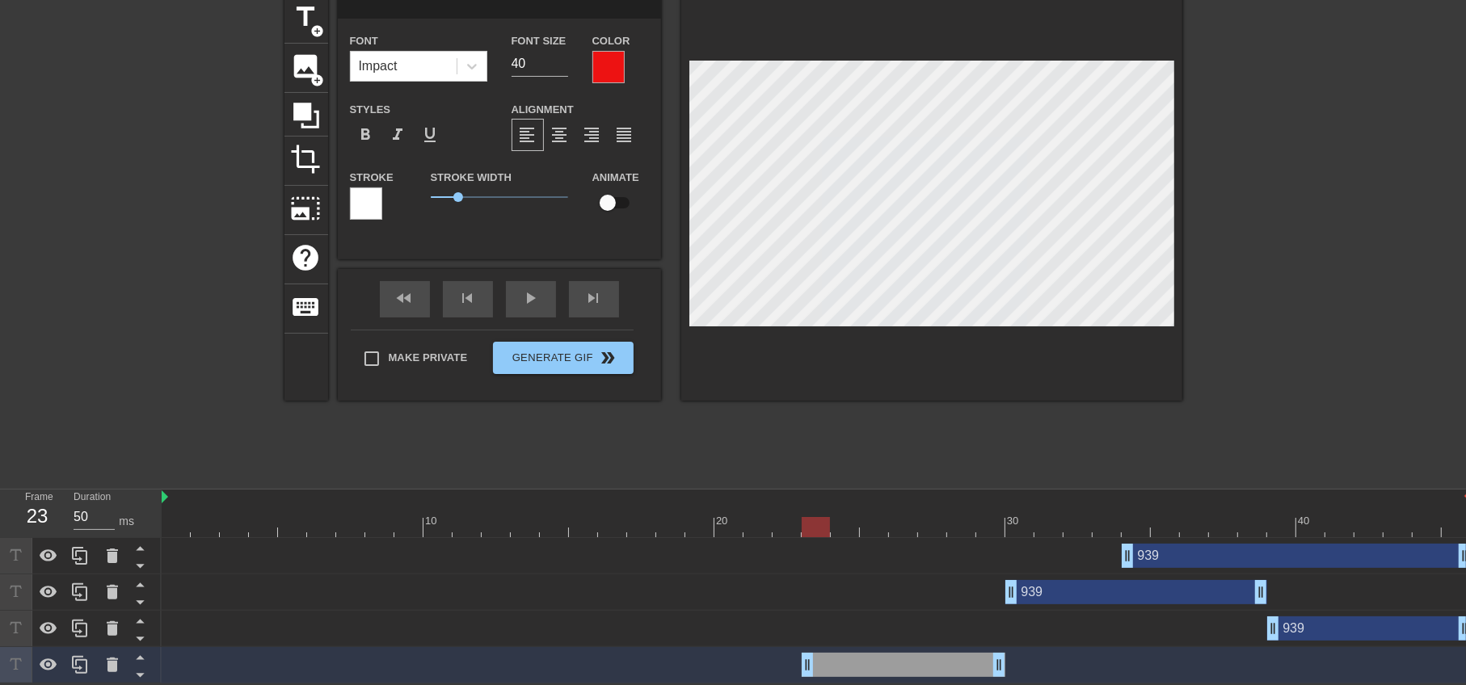
click at [880, 656] on div "drag_handle drag_handle" at bounding box center [904, 665] width 204 height 24
drag, startPoint x: 312, startPoint y: 16, endPoint x: 460, endPoint y: 80, distance: 161.1
click at [312, 15] on span "title" at bounding box center [306, 17] width 31 height 31
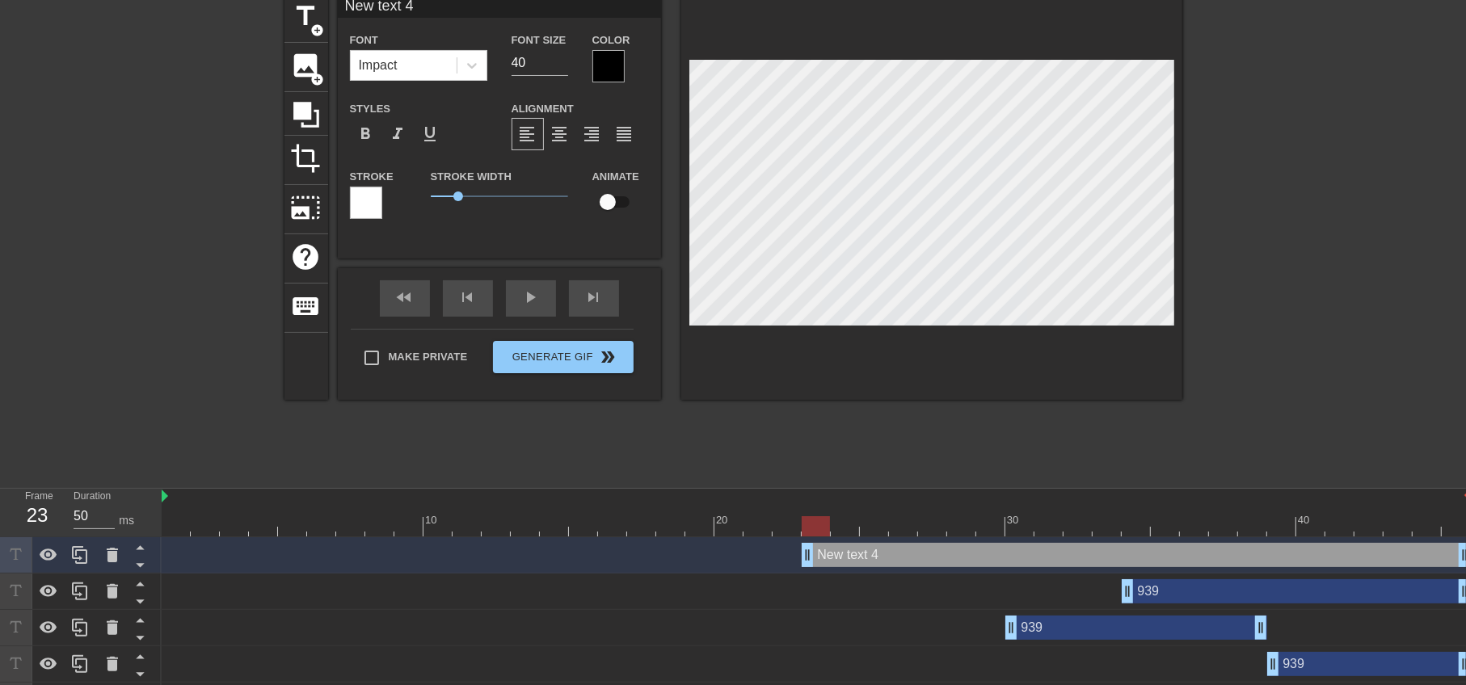
type input "939"
type textarea "939"
click at [1043, 331] on div at bounding box center [931, 197] width 501 height 407
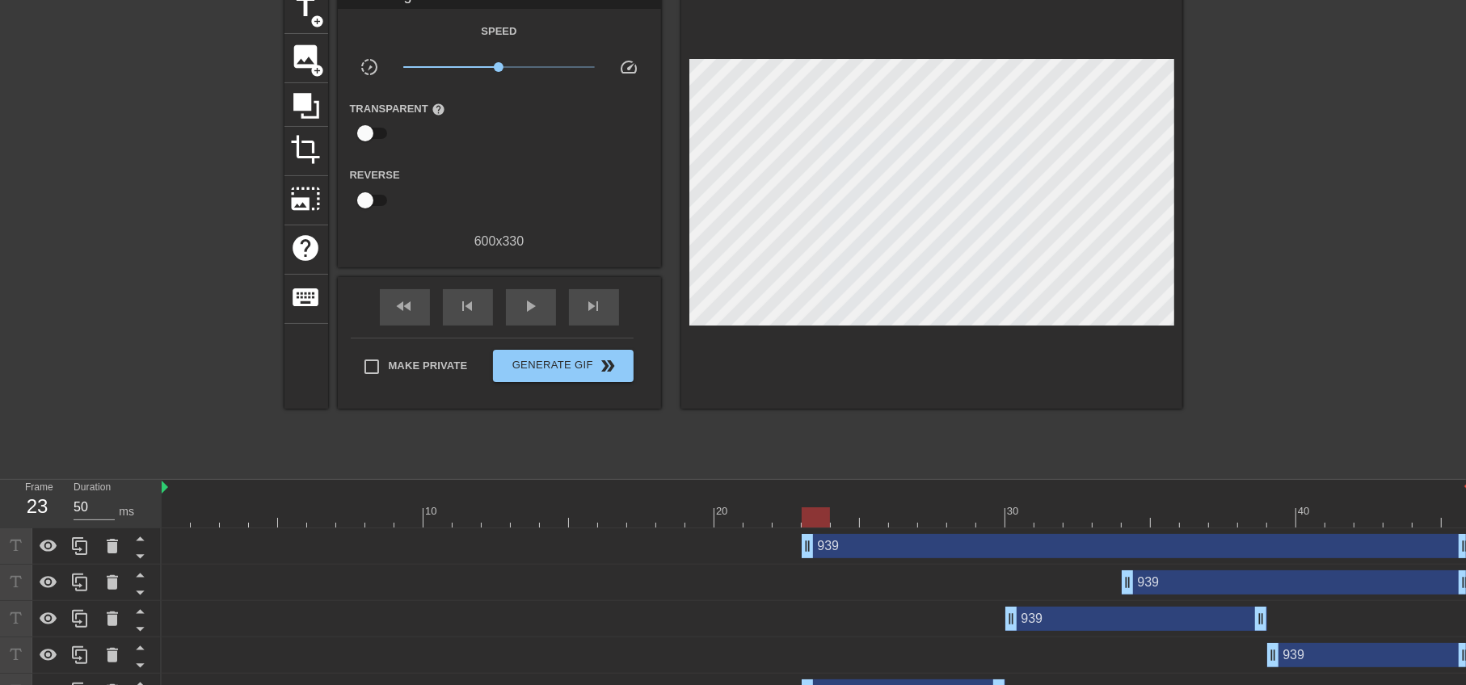
scroll to position [107, 0]
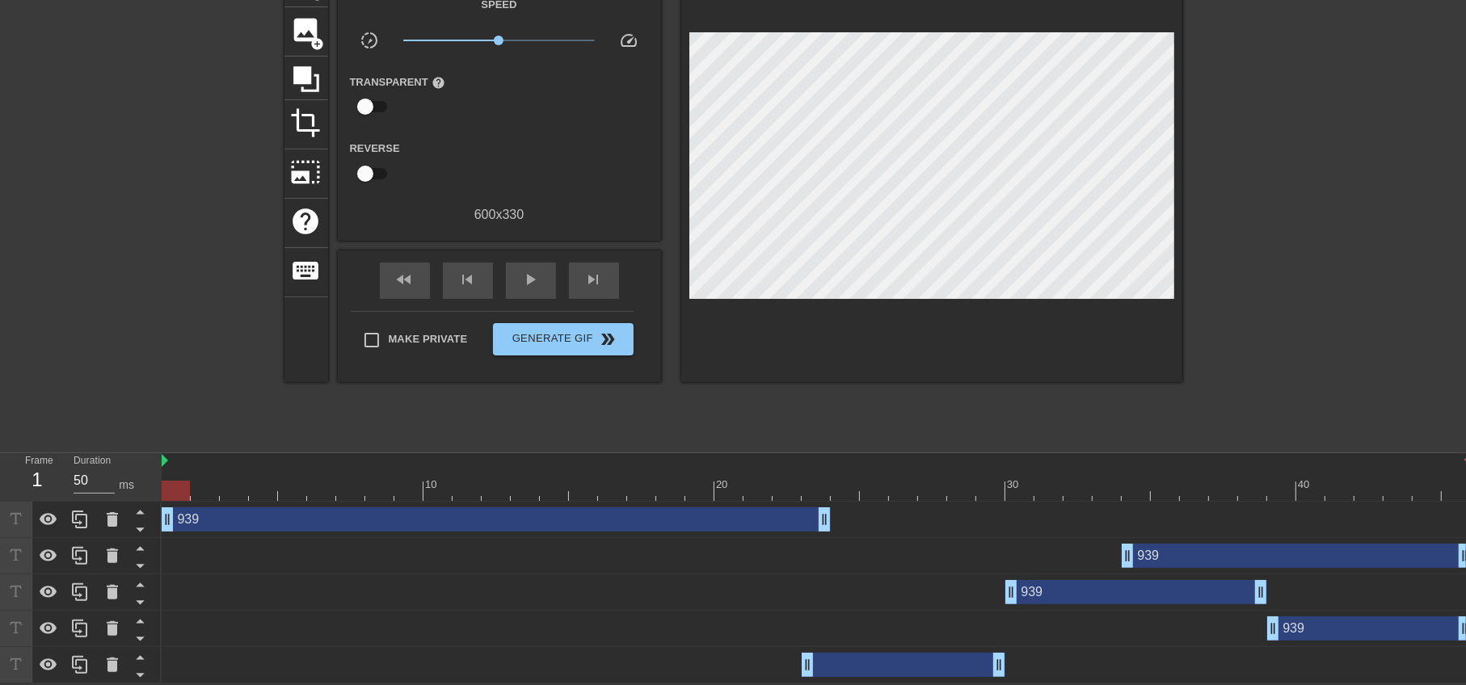
drag, startPoint x: 1366, startPoint y: 527, endPoint x: 638, endPoint y: 501, distance: 728.8
click at [638, 502] on div "939 drag_handle drag_handle" at bounding box center [817, 520] width 1310 height 36
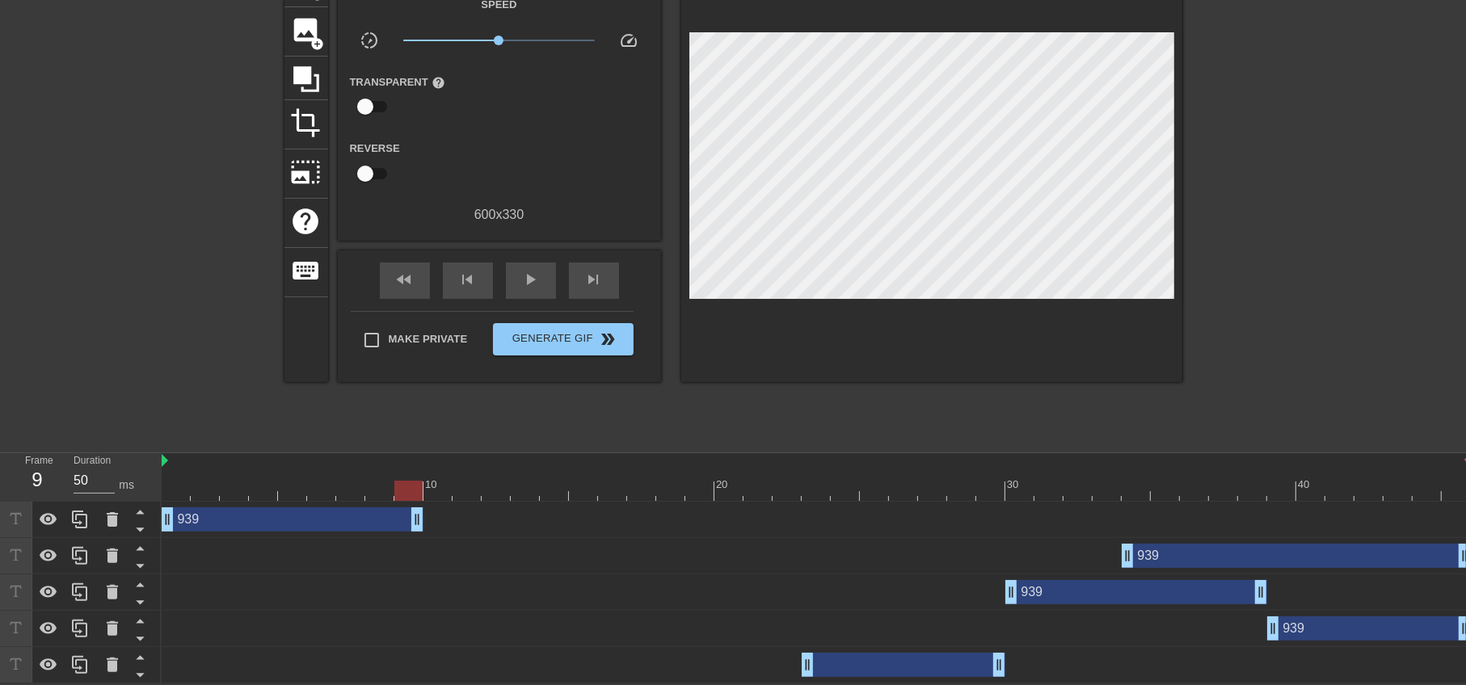
drag, startPoint x: 818, startPoint y: 526, endPoint x: 416, endPoint y: 500, distance: 402.6
click at [416, 500] on div "10 20 30 40 939 drag_handle drag_handle 939 drag_handle drag_handle 939 drag_ha…" at bounding box center [814, 568] width 1305 height 230
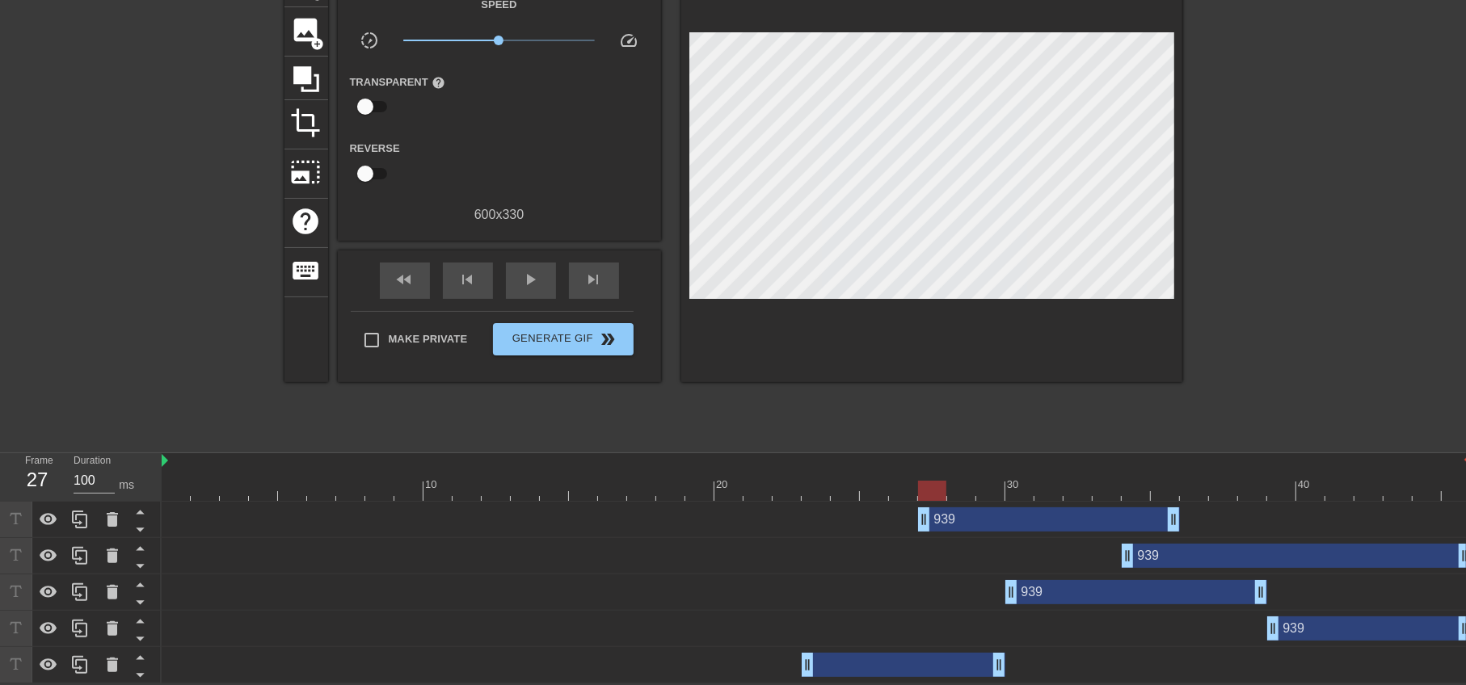
drag, startPoint x: 334, startPoint y: 517, endPoint x: 1076, endPoint y: 516, distance: 742.1
click at [1076, 516] on div "939 drag_handle drag_handle" at bounding box center [1049, 520] width 262 height 24
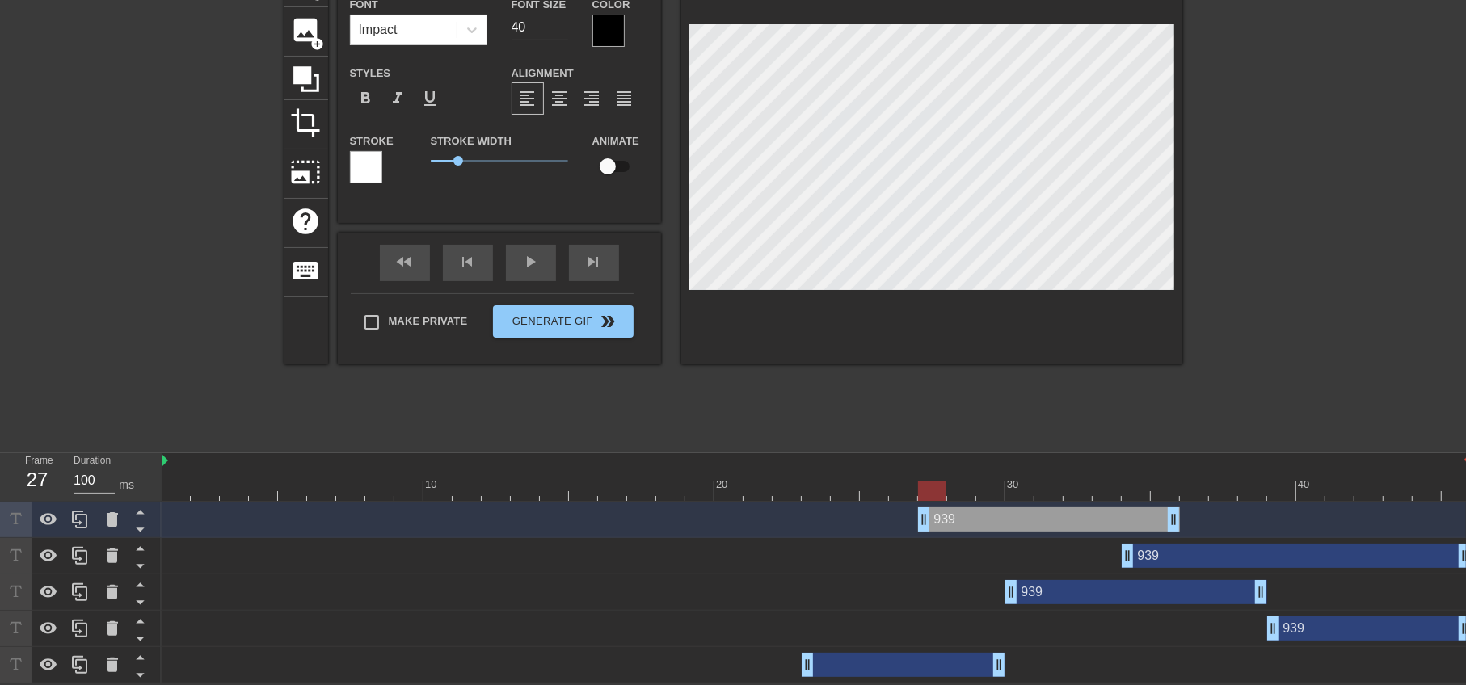
type input "50"
click at [924, 671] on div "drag_handle drag_handle" at bounding box center [904, 665] width 204 height 24
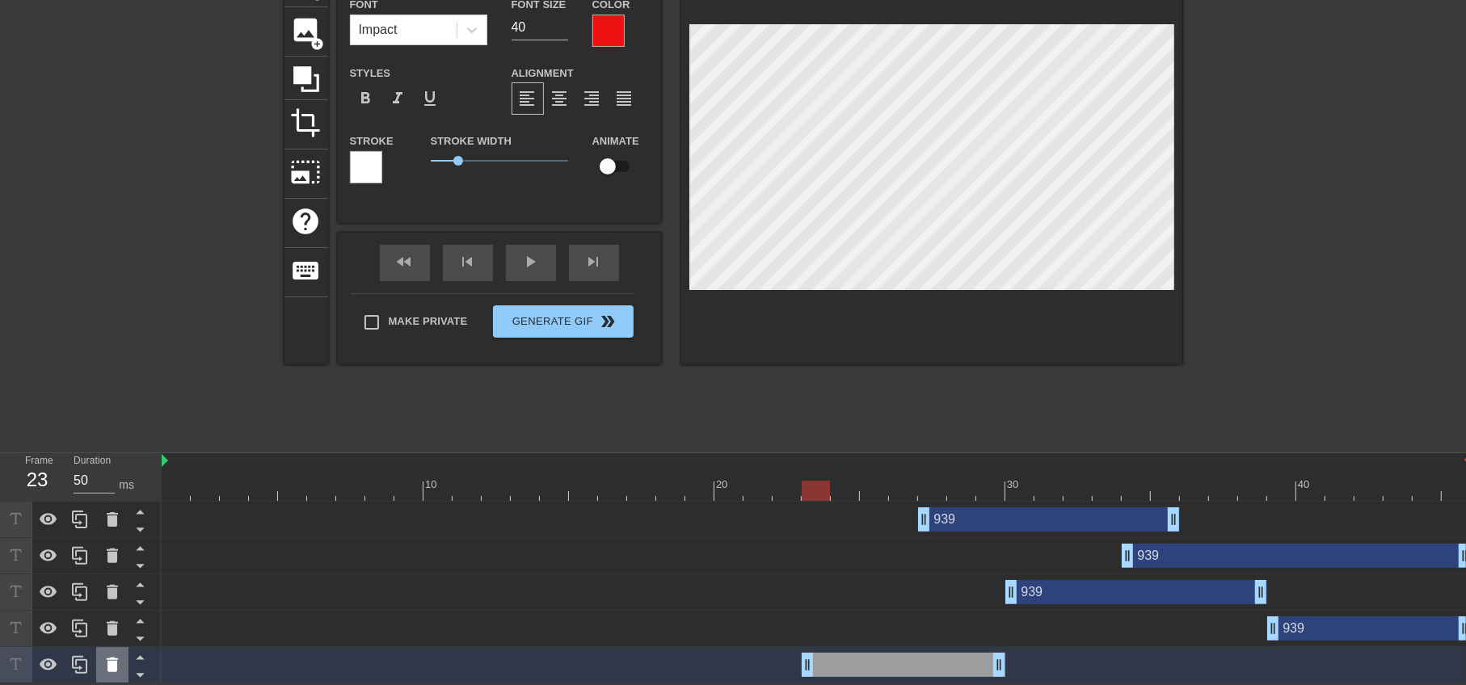
click at [109, 664] on icon at bounding box center [112, 665] width 19 height 19
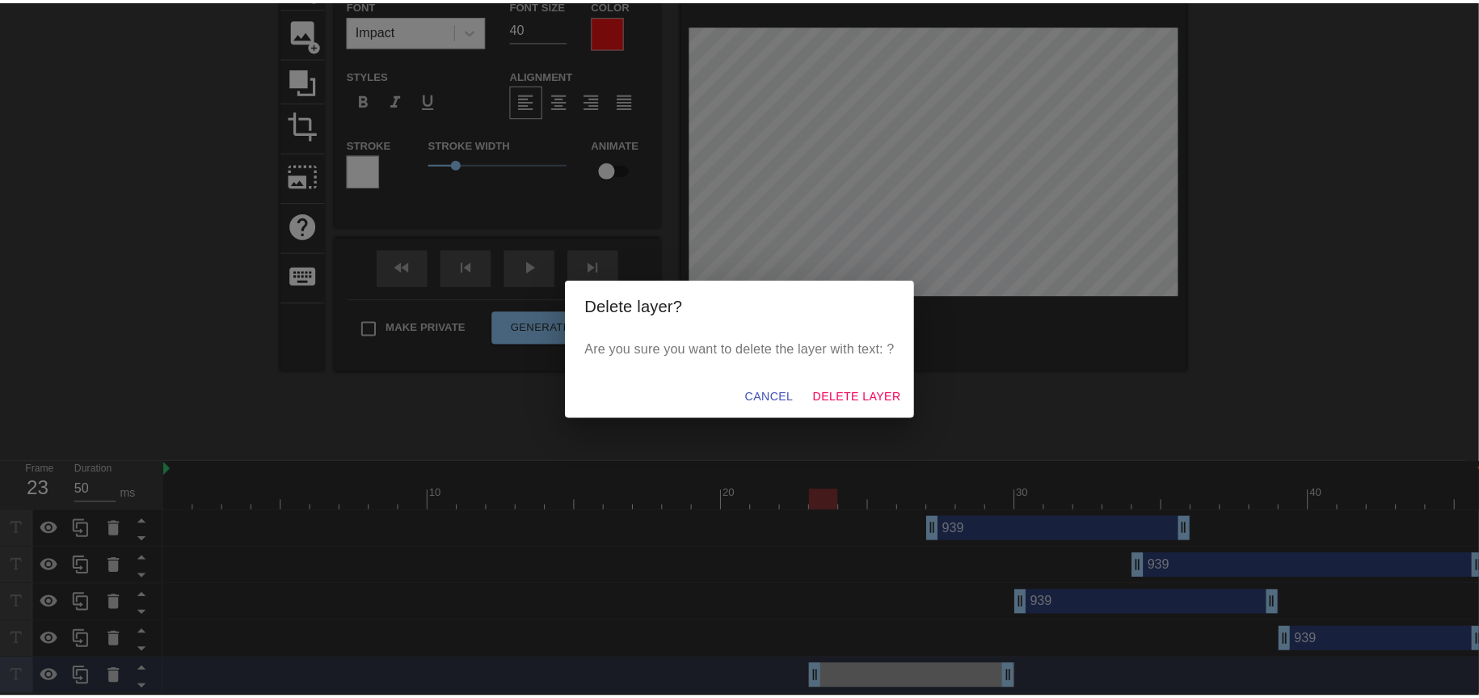
scroll to position [95, 0]
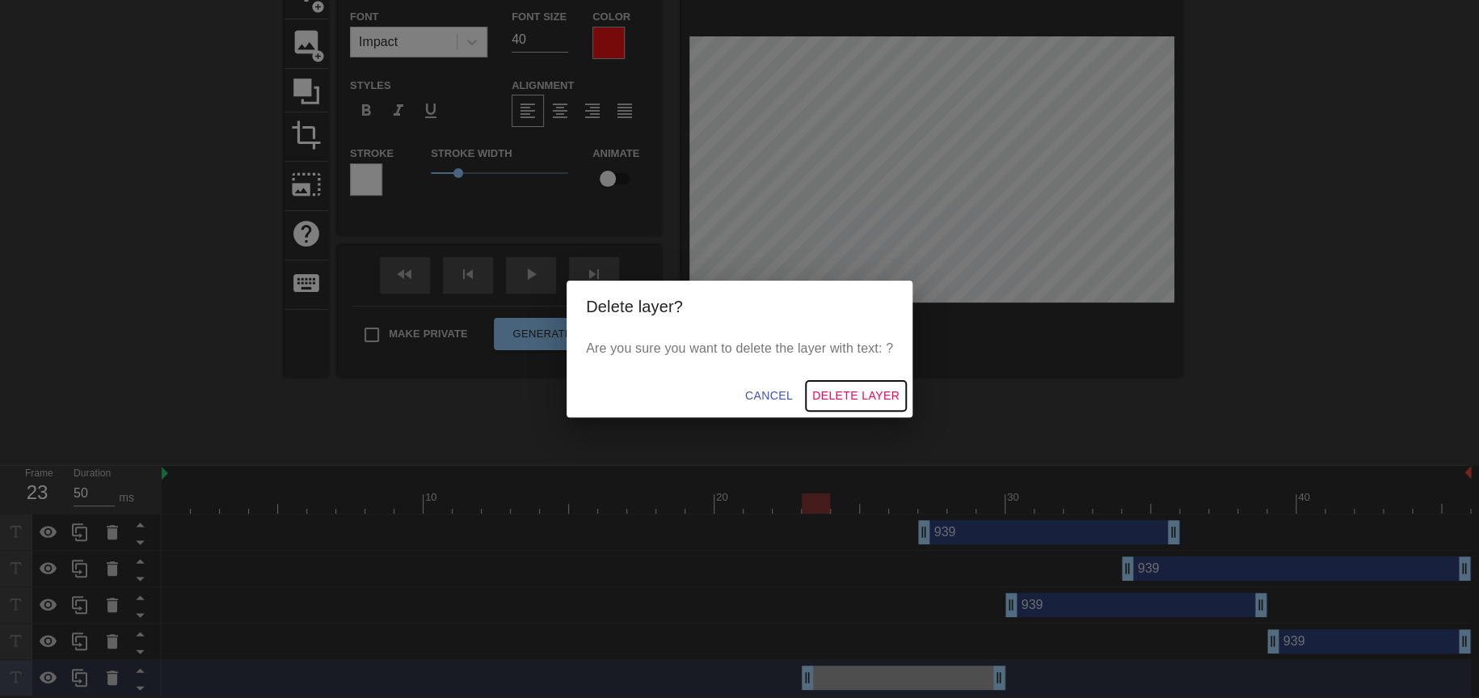
click at [863, 390] on span "Delete Layer" at bounding box center [855, 396] width 87 height 20
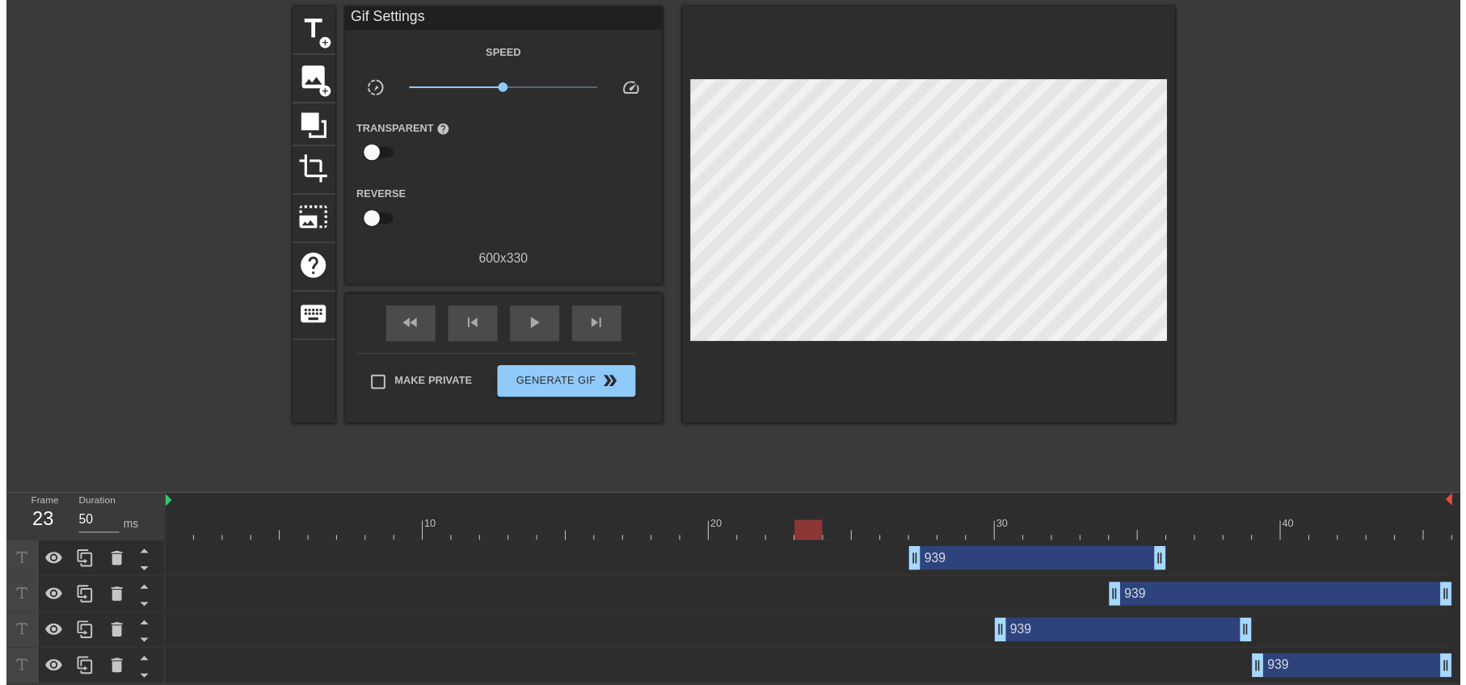
scroll to position [70, 0]
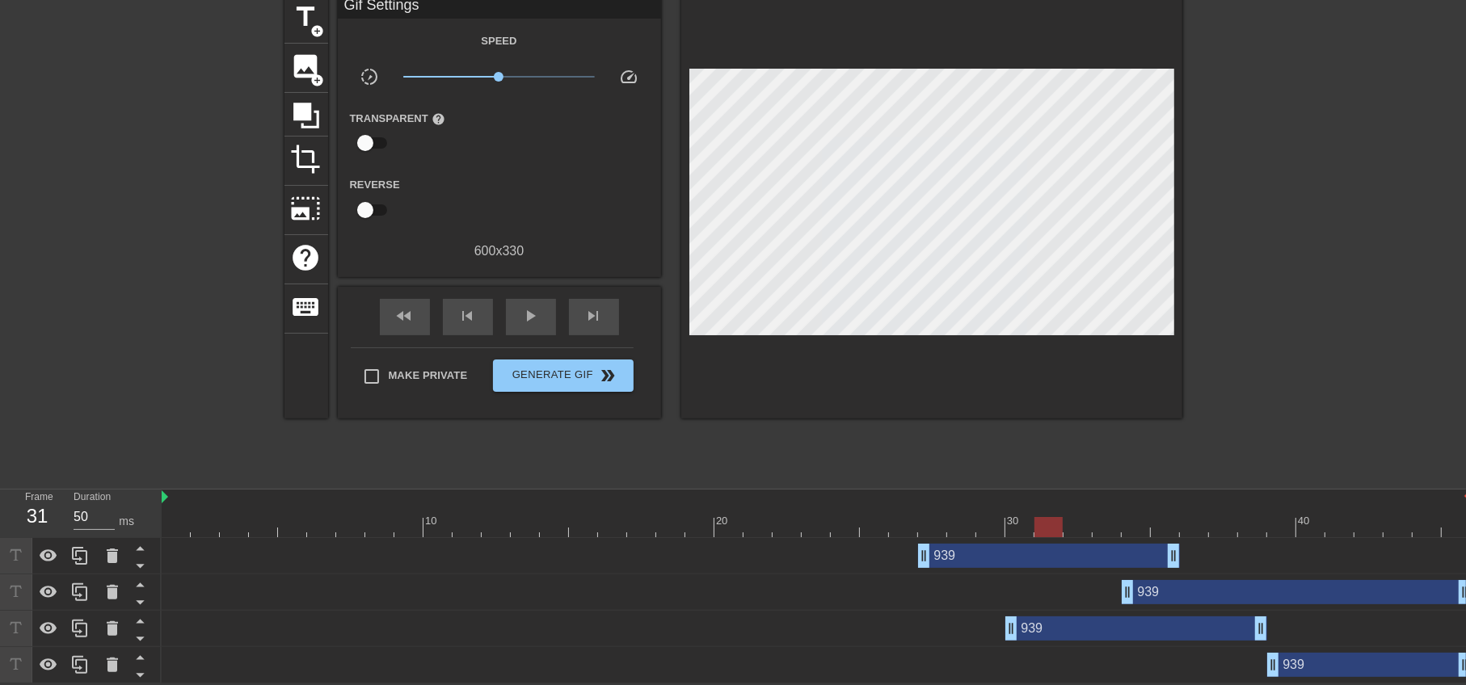
drag, startPoint x: 830, startPoint y: 519, endPoint x: 1048, endPoint y: 533, distance: 218.7
click at [1048, 533] on div at bounding box center [1049, 527] width 28 height 20
drag, startPoint x: 1162, startPoint y: 558, endPoint x: 1103, endPoint y: 555, distance: 59.9
click at [1103, 555] on div "939 drag_handle drag_handle" at bounding box center [991, 556] width 262 height 24
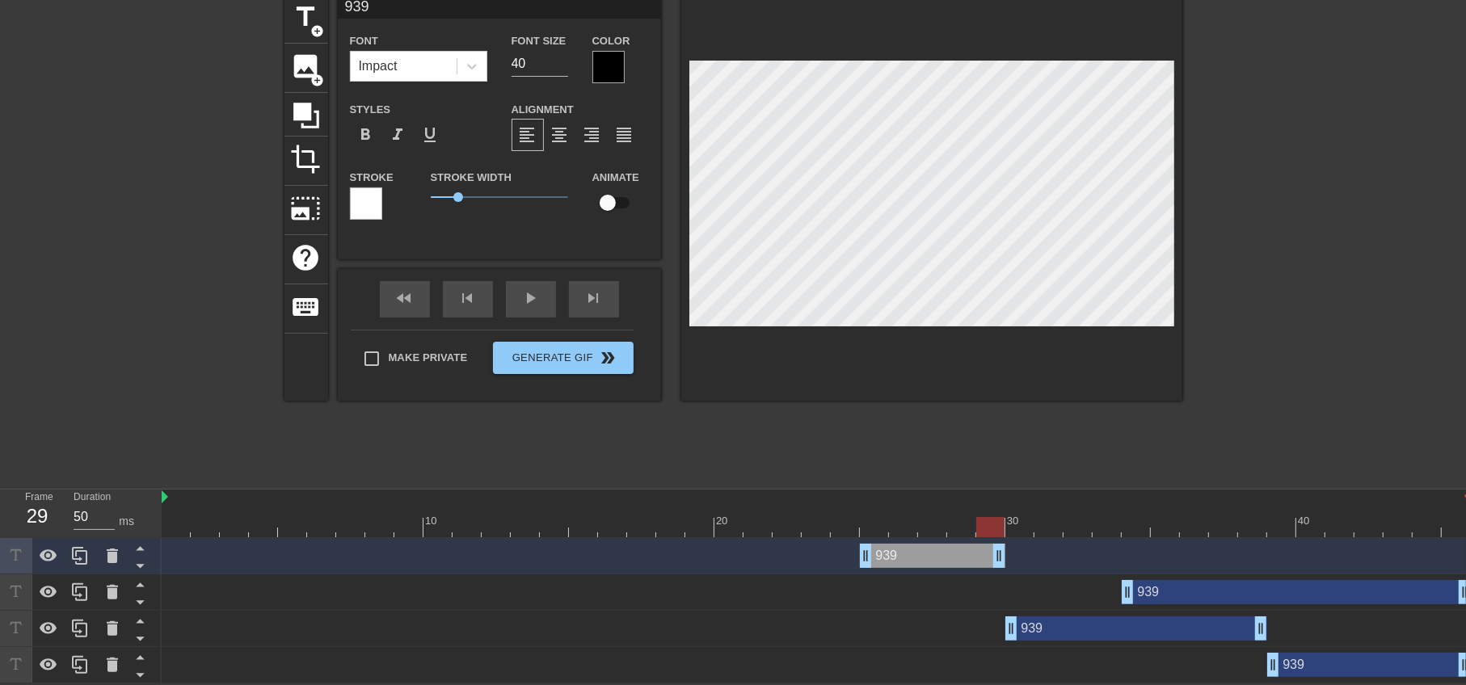
drag, startPoint x: 1115, startPoint y: 554, endPoint x: 1006, endPoint y: 552, distance: 108.3
click at [1007, 552] on div "939 drag_handle drag_handle" at bounding box center [817, 556] width 1310 height 24
click at [954, 556] on div "939 drag_handle drag_handle" at bounding box center [933, 556] width 146 height 24
drag, startPoint x: 873, startPoint y: 525, endPoint x: 1009, endPoint y: 534, distance: 136.1
click at [1008, 534] on div at bounding box center [1020, 527] width 28 height 20
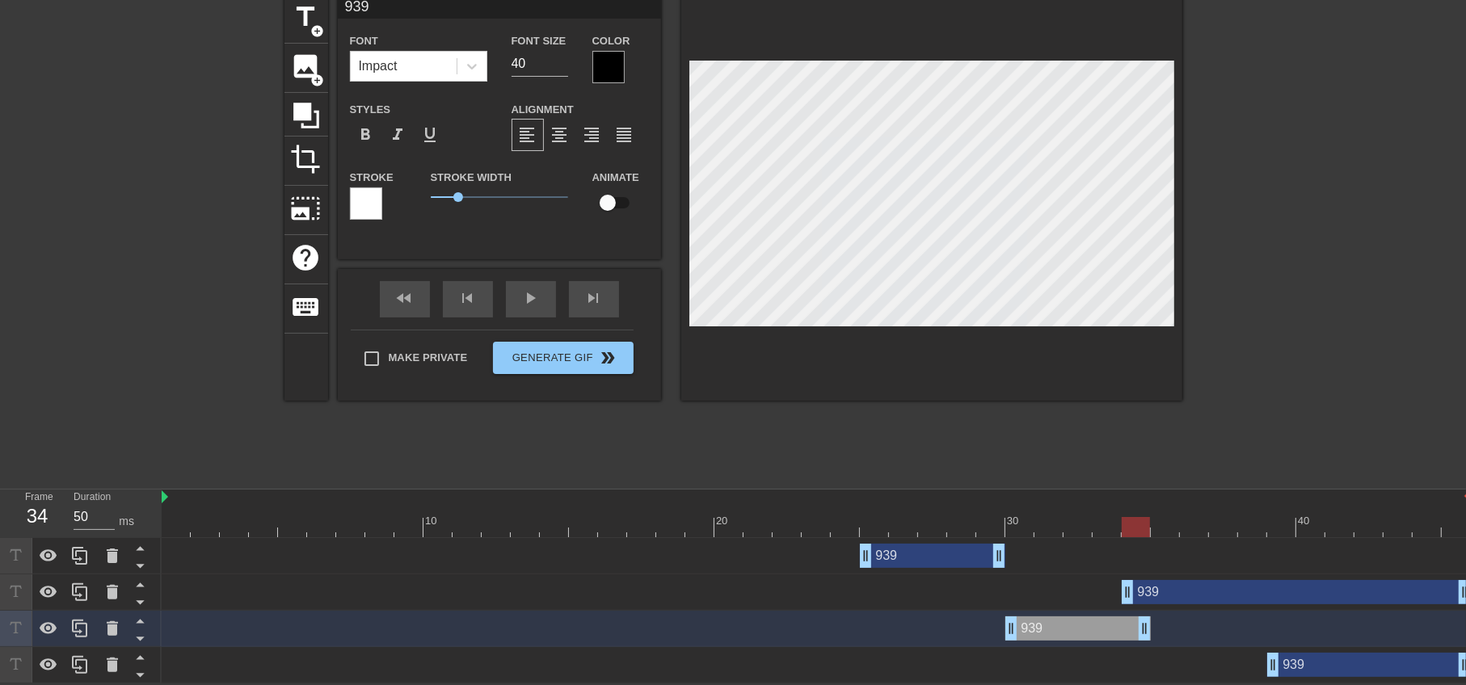
drag, startPoint x: 1261, startPoint y: 633, endPoint x: 1135, endPoint y: 622, distance: 126.5
drag, startPoint x: 1132, startPoint y: 588, endPoint x: 1160, endPoint y: 590, distance: 28.4
click at [1162, 524] on div at bounding box center [1165, 527] width 28 height 20
drag, startPoint x: 1458, startPoint y: 595, endPoint x: 1254, endPoint y: 596, distance: 204.5
drag, startPoint x: 1248, startPoint y: 516, endPoint x: 1198, endPoint y: 528, distance: 51.6
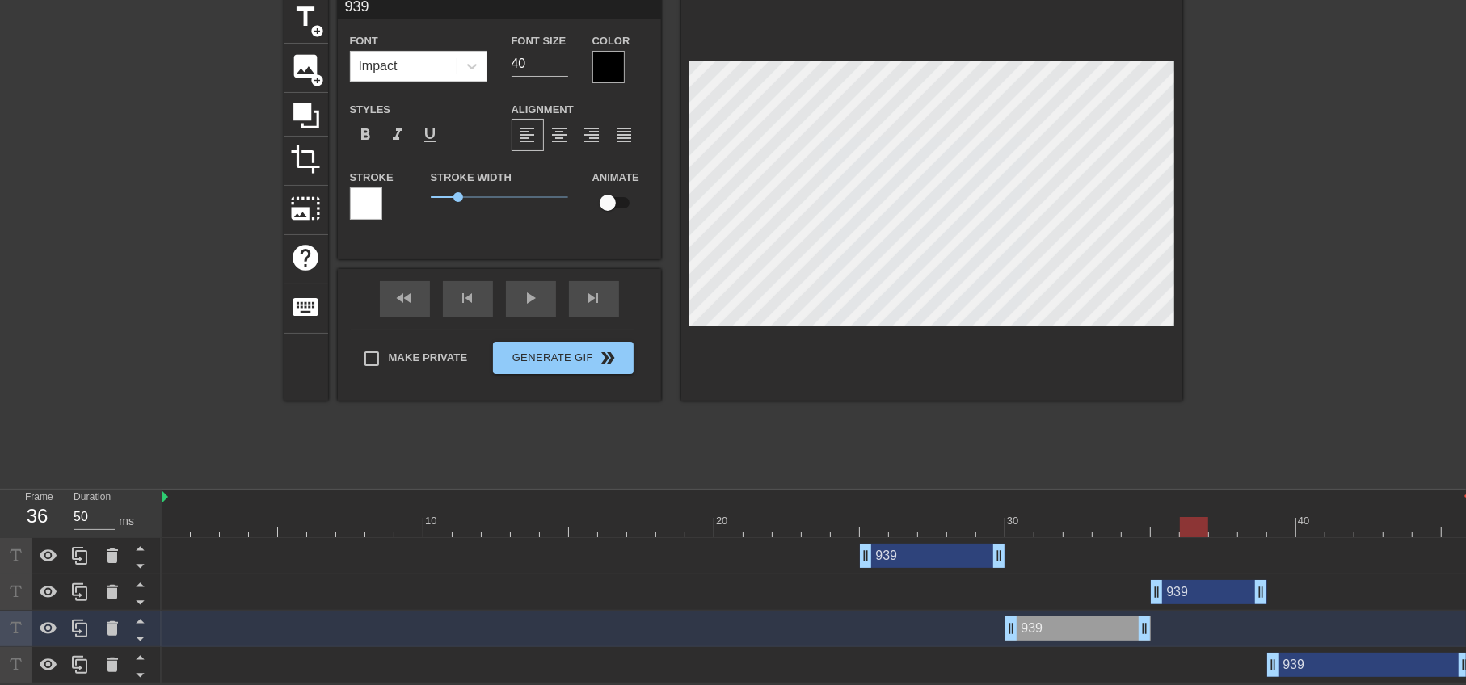
click at [1198, 528] on div at bounding box center [1194, 527] width 28 height 20
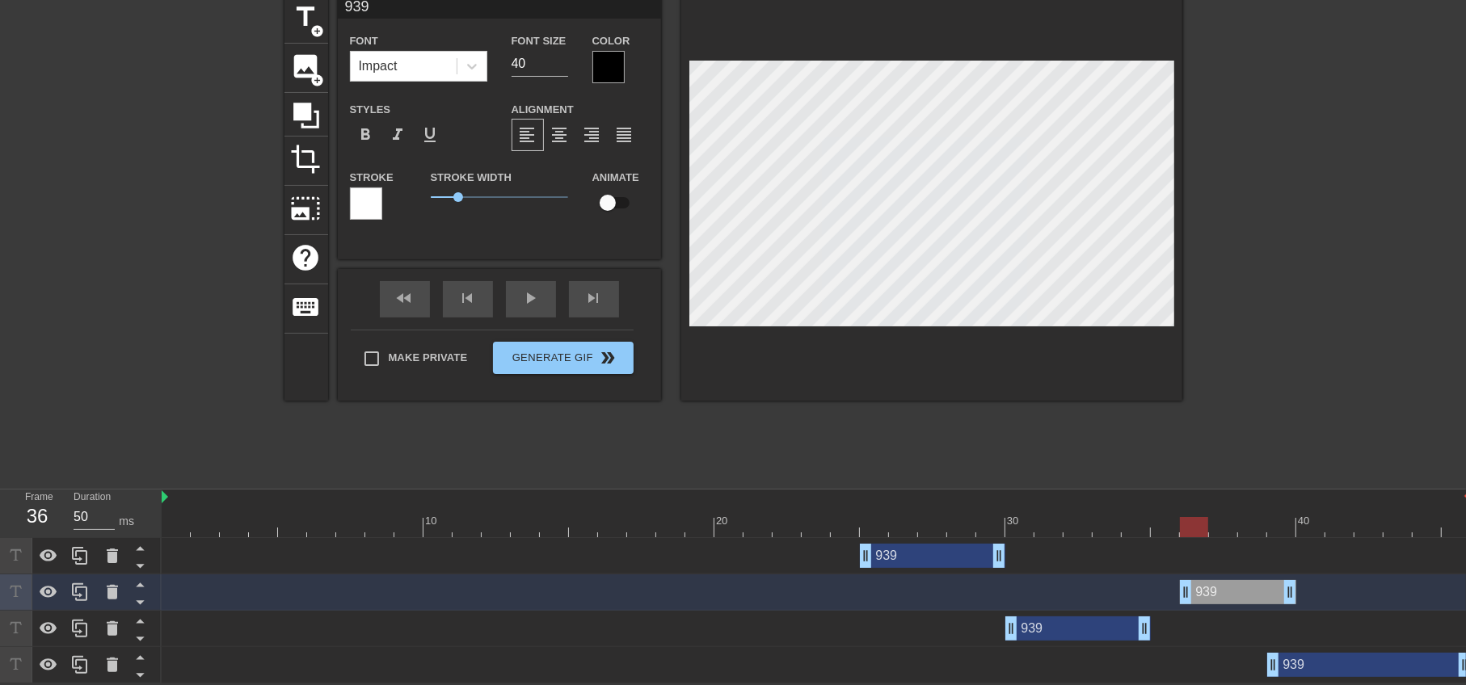
drag, startPoint x: 1236, startPoint y: 600, endPoint x: 1255, endPoint y: 600, distance: 19.4
click at [1255, 600] on div "939 drag_handle drag_handle" at bounding box center [1238, 592] width 116 height 24
drag, startPoint x: 1234, startPoint y: 597, endPoint x: 1216, endPoint y: 593, distance: 19.0
click at [1216, 593] on div "939 drag_handle drag_handle" at bounding box center [1209, 592] width 116 height 24
drag, startPoint x: 1270, startPoint y: 668, endPoint x: 1297, endPoint y: 666, distance: 26.7
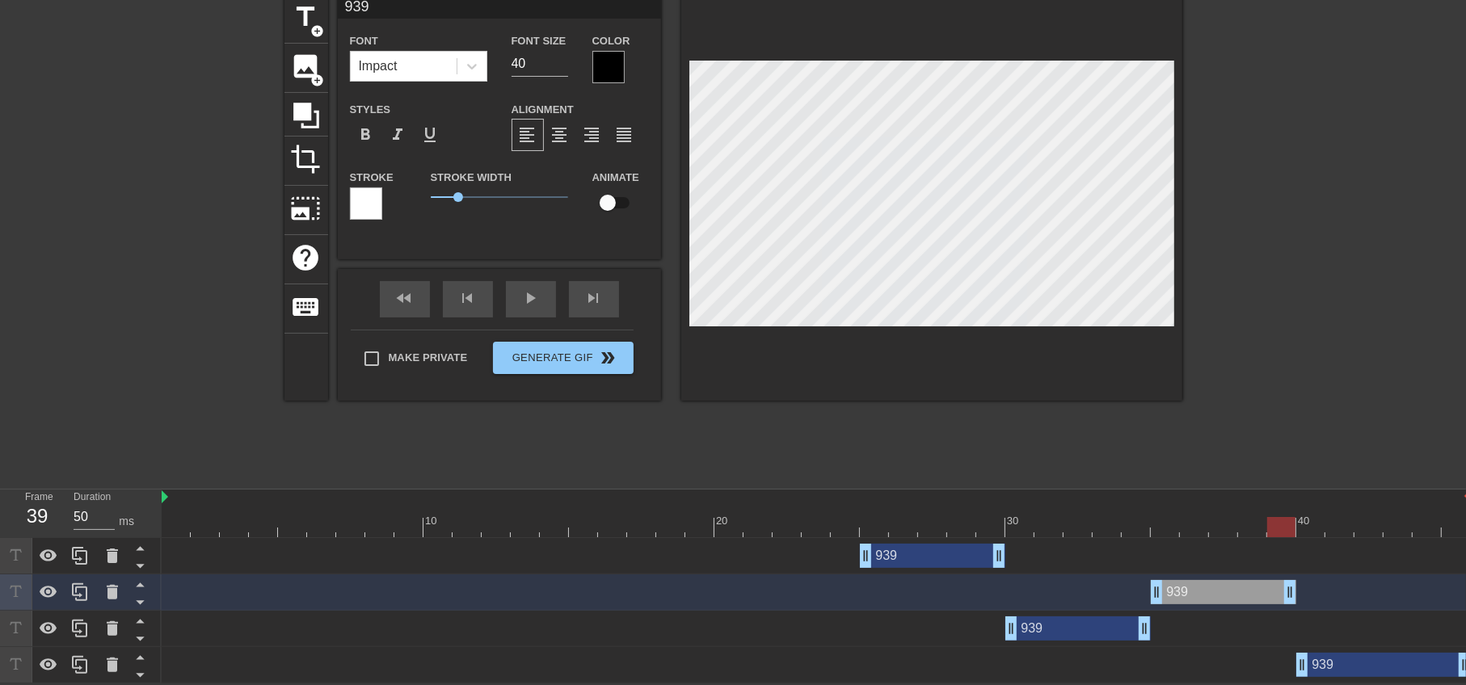
drag, startPoint x: 1259, startPoint y: 587, endPoint x: 1289, endPoint y: 591, distance: 31.0
drag, startPoint x: 1282, startPoint y: 530, endPoint x: 803, endPoint y: 523, distance: 479.4
click at [803, 523] on div at bounding box center [816, 527] width 28 height 20
click at [534, 283] on div "fast_rewind skip_previous play_arrow skip_next" at bounding box center [500, 299] width 264 height 61
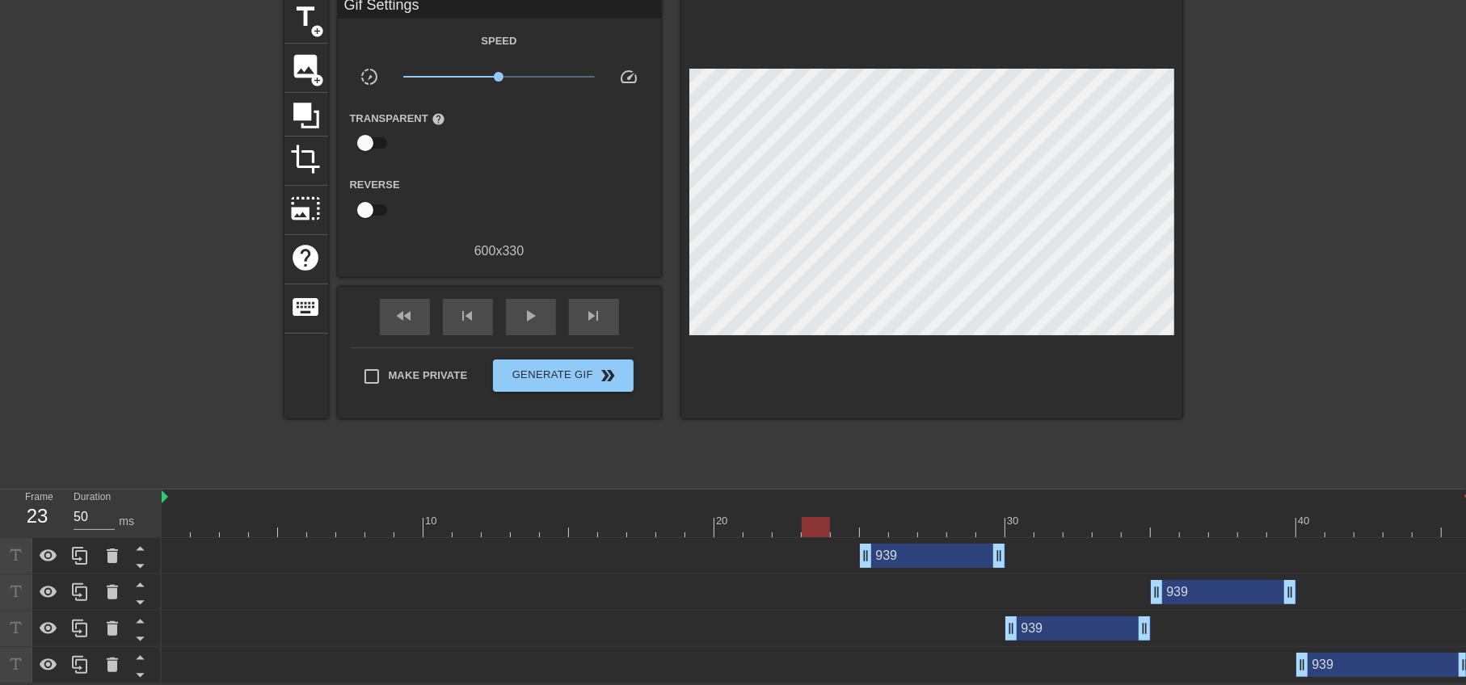
click at [532, 293] on div "fast_rewind skip_previous play_arrow skip_next" at bounding box center [500, 317] width 264 height 61
click at [522, 314] on span "play_arrow" at bounding box center [530, 315] width 19 height 19
type input "50"
drag, startPoint x: 408, startPoint y: 371, endPoint x: 437, endPoint y: 374, distance: 28.5
click at [408, 370] on span "Make Private" at bounding box center [428, 376] width 79 height 16
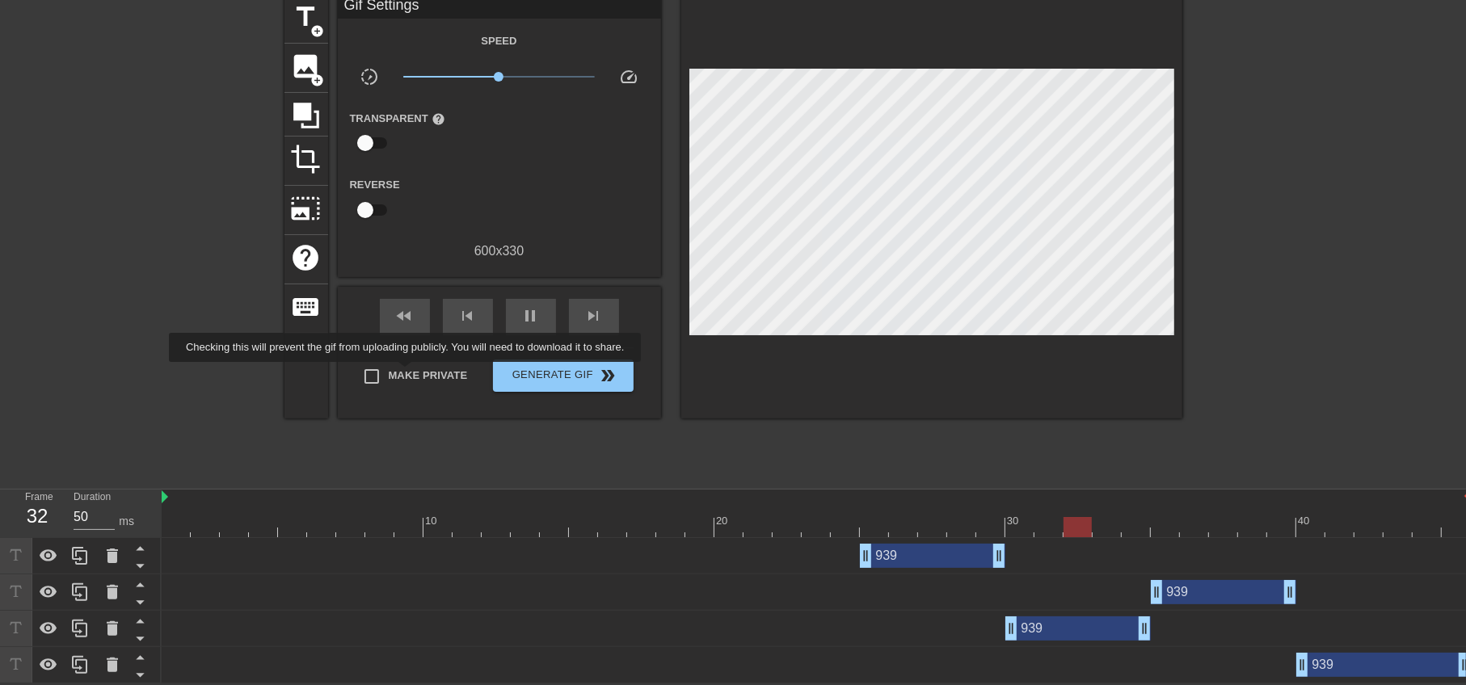
click at [389, 370] on input "Make Private" at bounding box center [372, 377] width 34 height 34
checkbox input "true"
click at [547, 372] on span "Generate Gif double_arrow" at bounding box center [563, 375] width 127 height 19
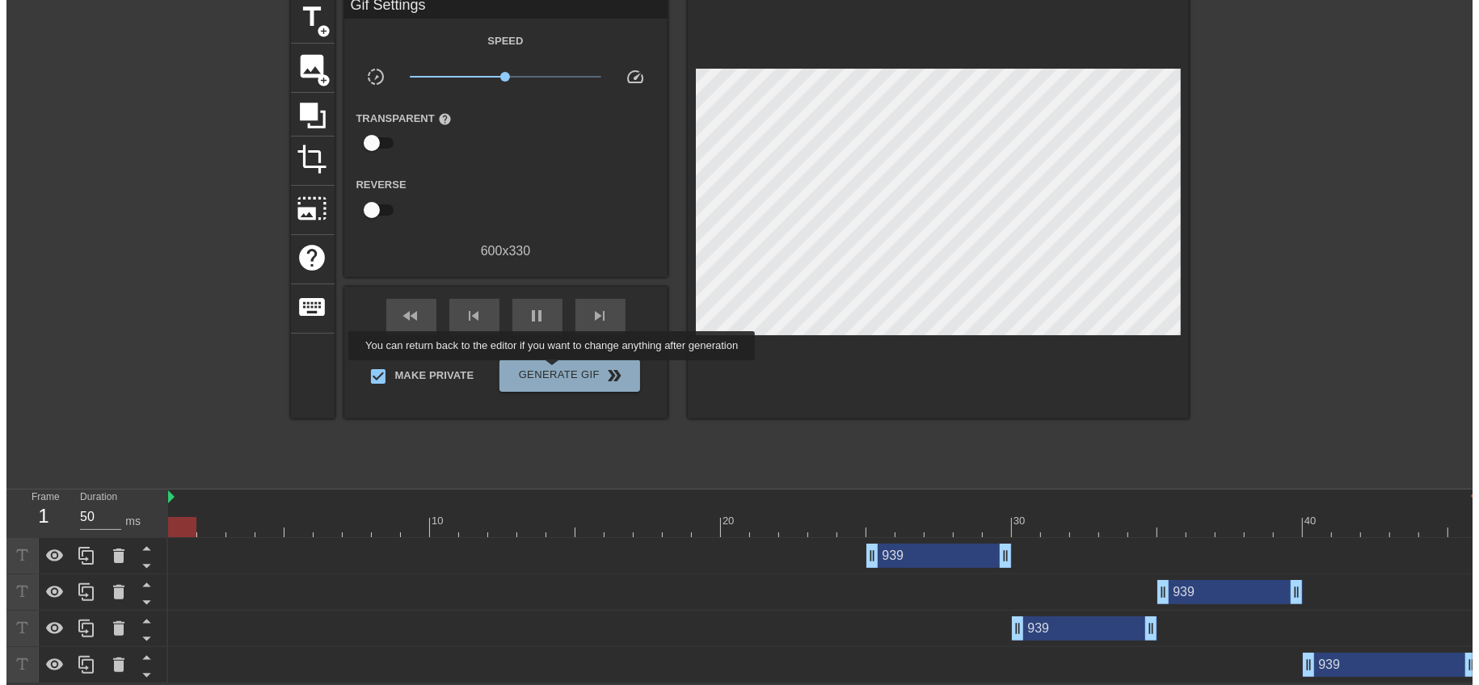
scroll to position [0, 0]
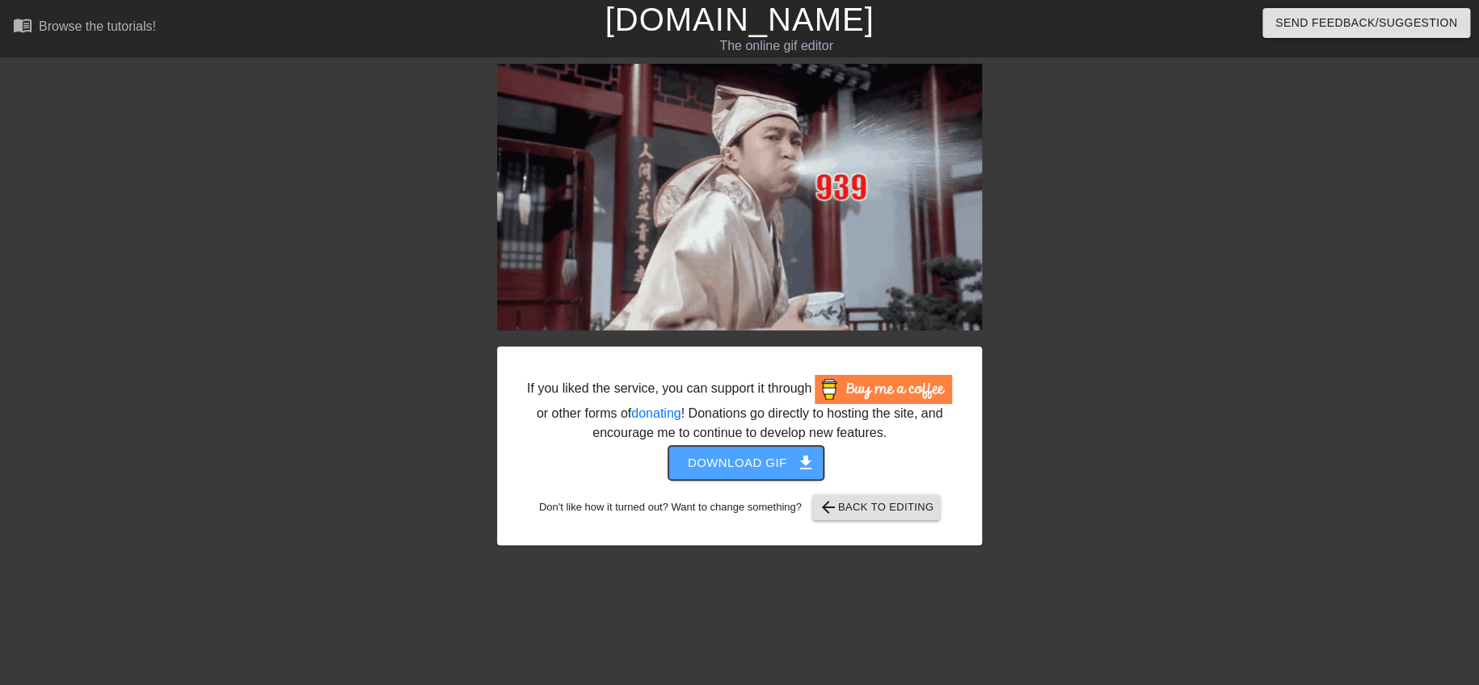
click at [730, 461] on span "Download gif get_app" at bounding box center [746, 463] width 117 height 21
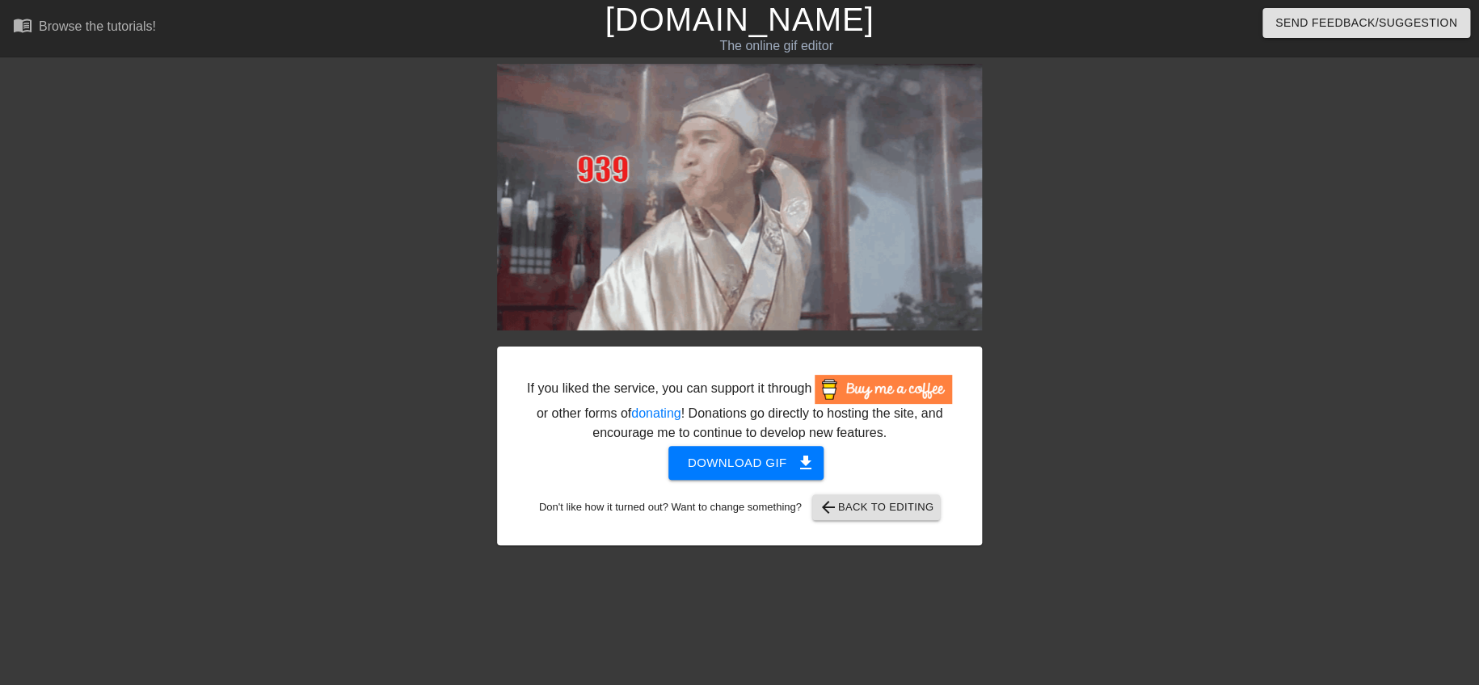
click at [1099, 306] on div at bounding box center [1123, 306] width 243 height 485
